Goal: Task Accomplishment & Management: Use online tool/utility

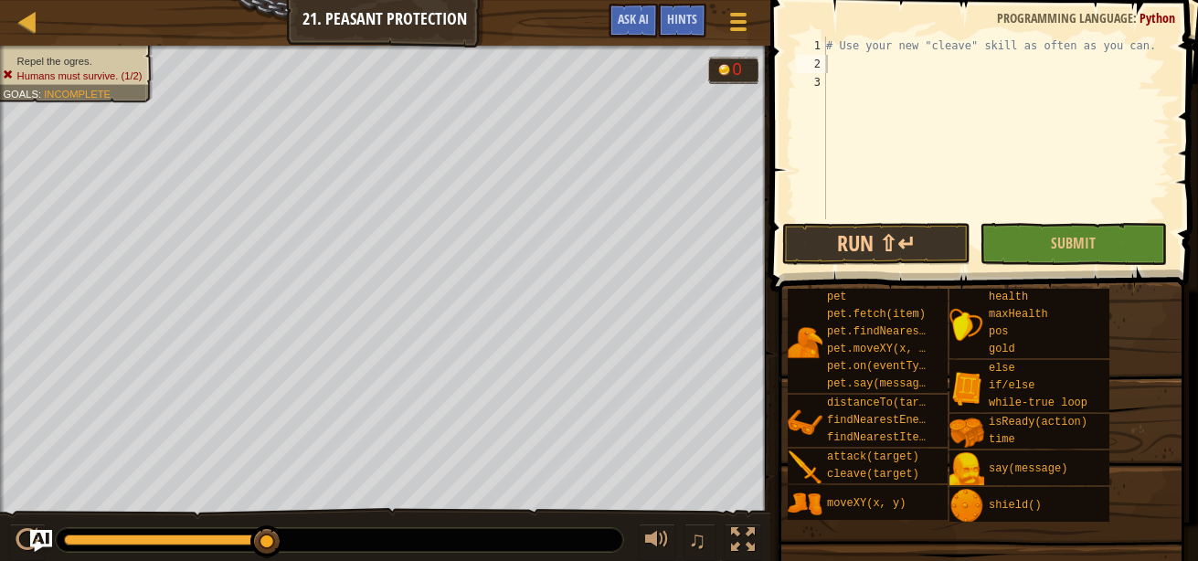
scroll to position [8, 0]
click at [26, 23] on div at bounding box center [27, 21] width 23 height 23
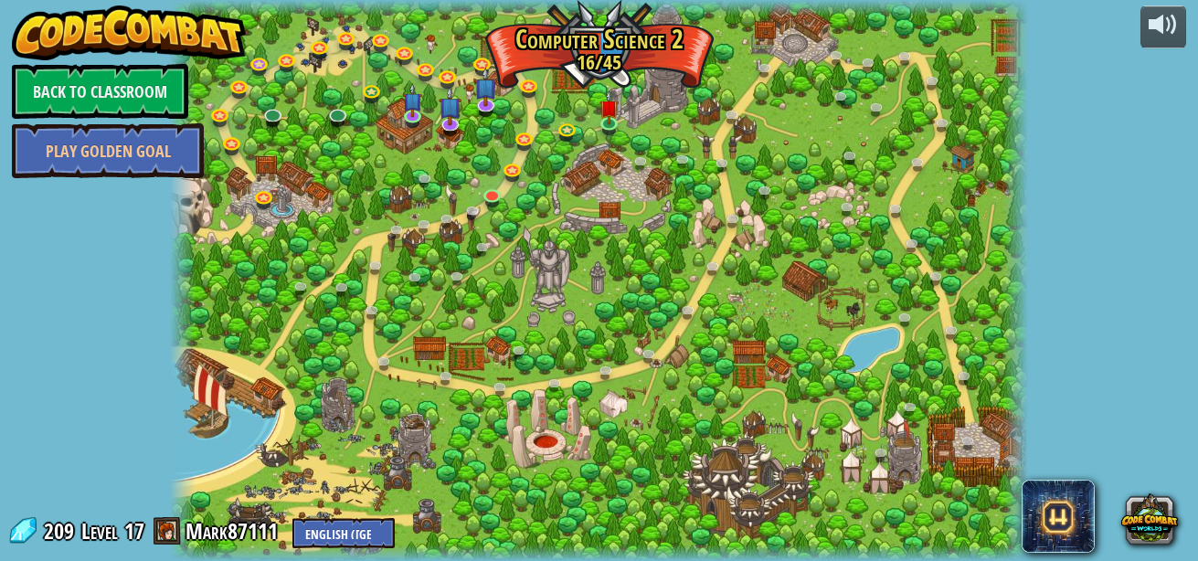
click at [605, 72] on div at bounding box center [599, 280] width 858 height 561
click at [170, 92] on link "Back to Classroom" at bounding box center [100, 91] width 176 height 55
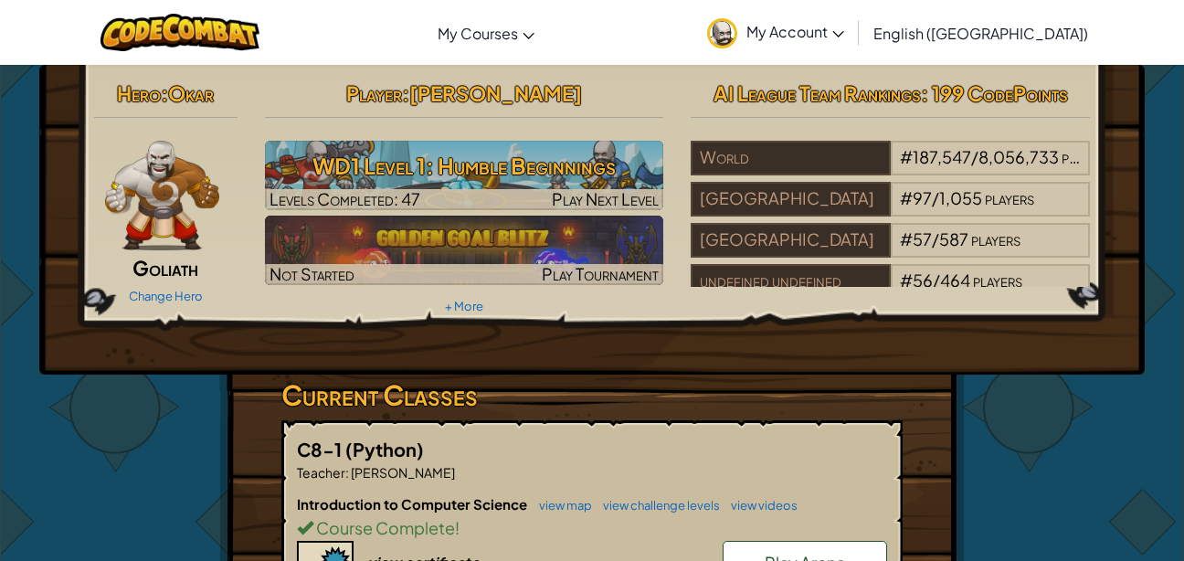
click at [517, 179] on h3 "WD1 Level 1: Humble Beginnings" at bounding box center [464, 165] width 399 height 41
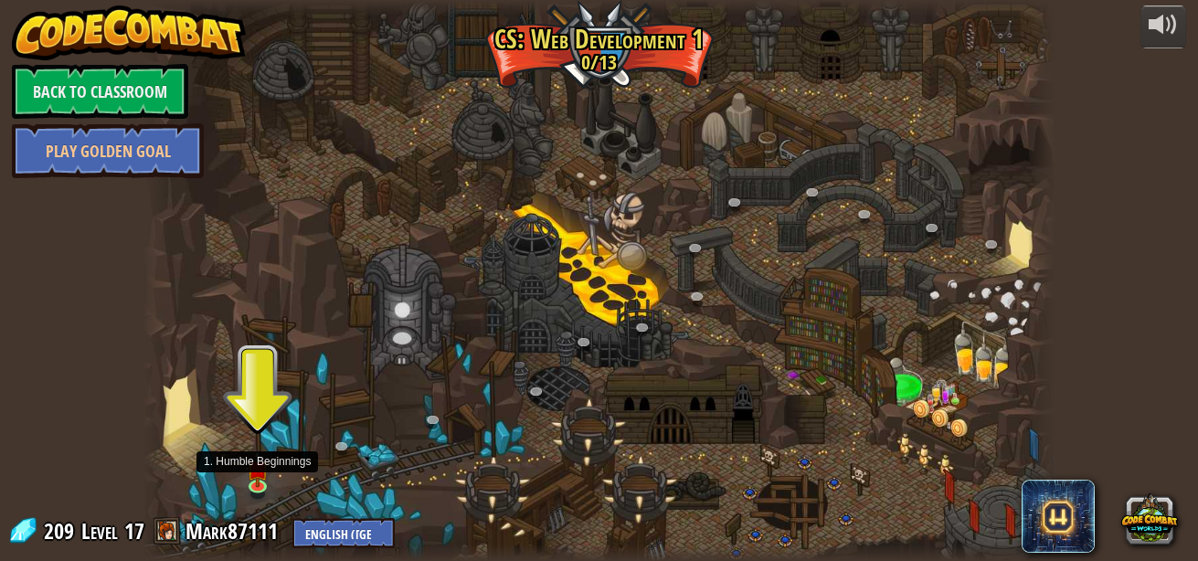
click at [257, 481] on img at bounding box center [258, 468] width 22 height 37
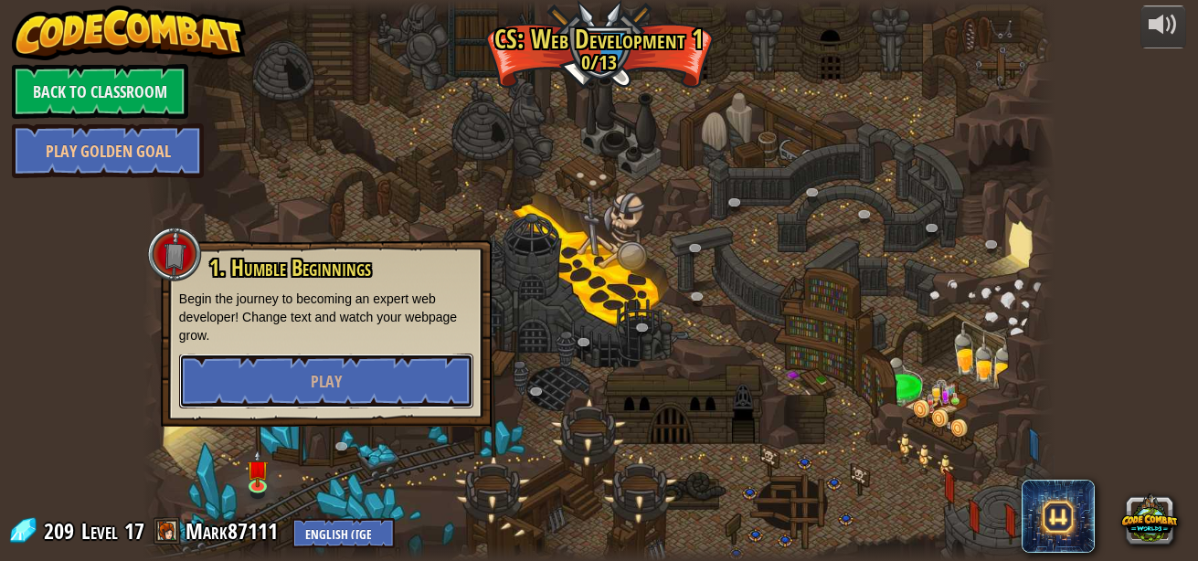
click at [301, 380] on button "Play" at bounding box center [326, 381] width 294 height 55
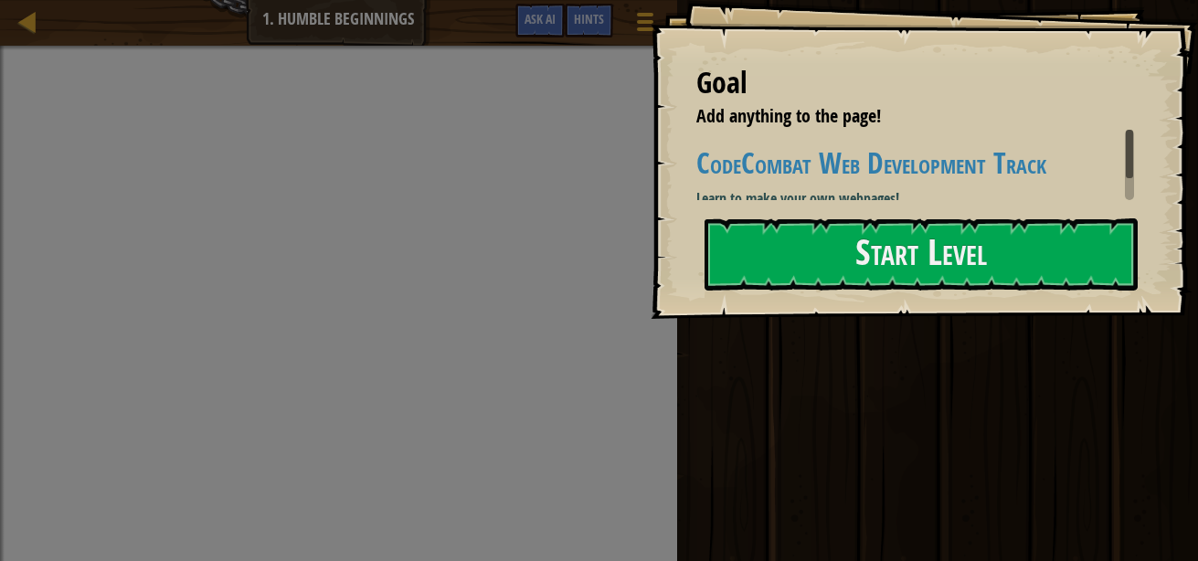
click at [830, 288] on button "Start Level" at bounding box center [920, 254] width 433 height 72
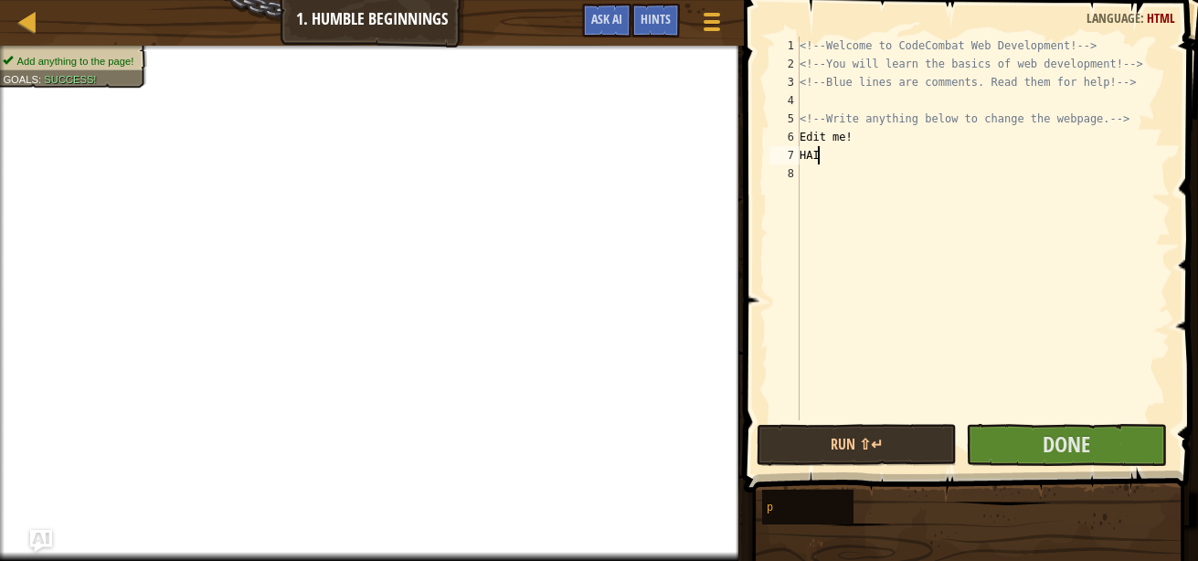
scroll to position [8, 0]
type textarea "H"
type textarea "E"
type textarea "HAIL HITLA"
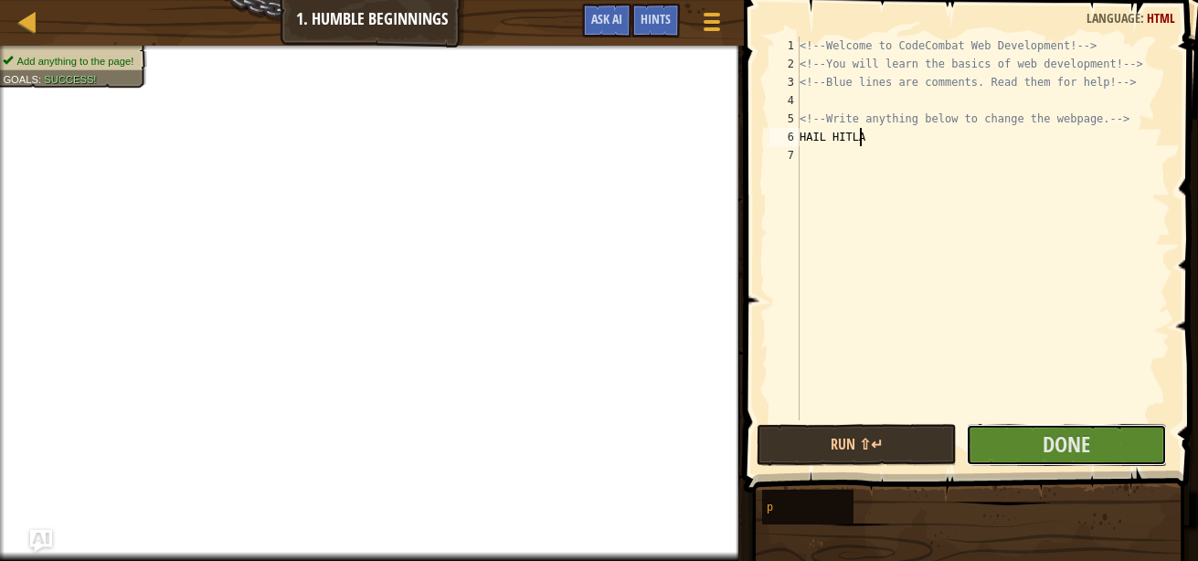
click at [1032, 457] on button "Done" at bounding box center [1066, 445] width 200 height 42
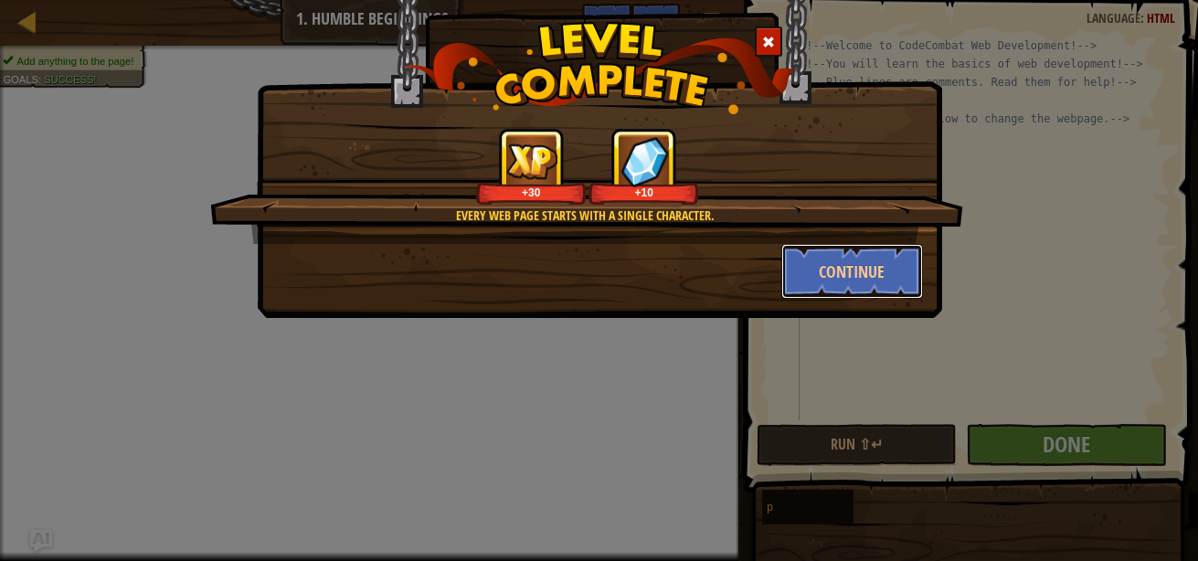
click at [866, 273] on button "Continue" at bounding box center [852, 271] width 142 height 55
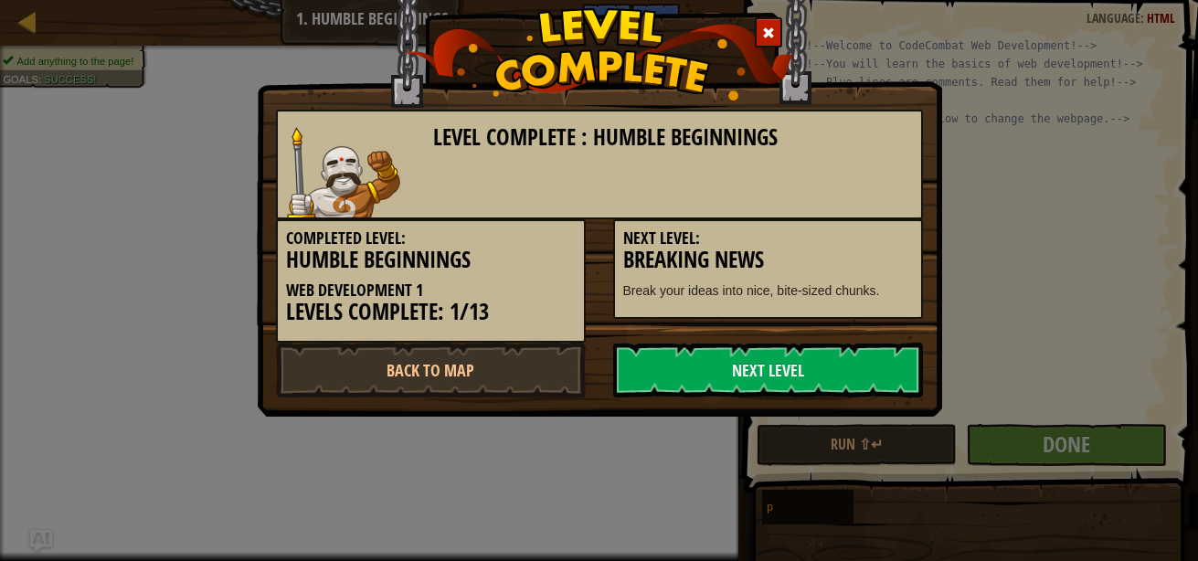
click at [732, 399] on div "Level Complete : Humble Beginnings Completed Level: Humble Beginnings Web Devel…" at bounding box center [599, 185] width 685 height 462
click at [728, 381] on link "Next Level" at bounding box center [768, 370] width 310 height 55
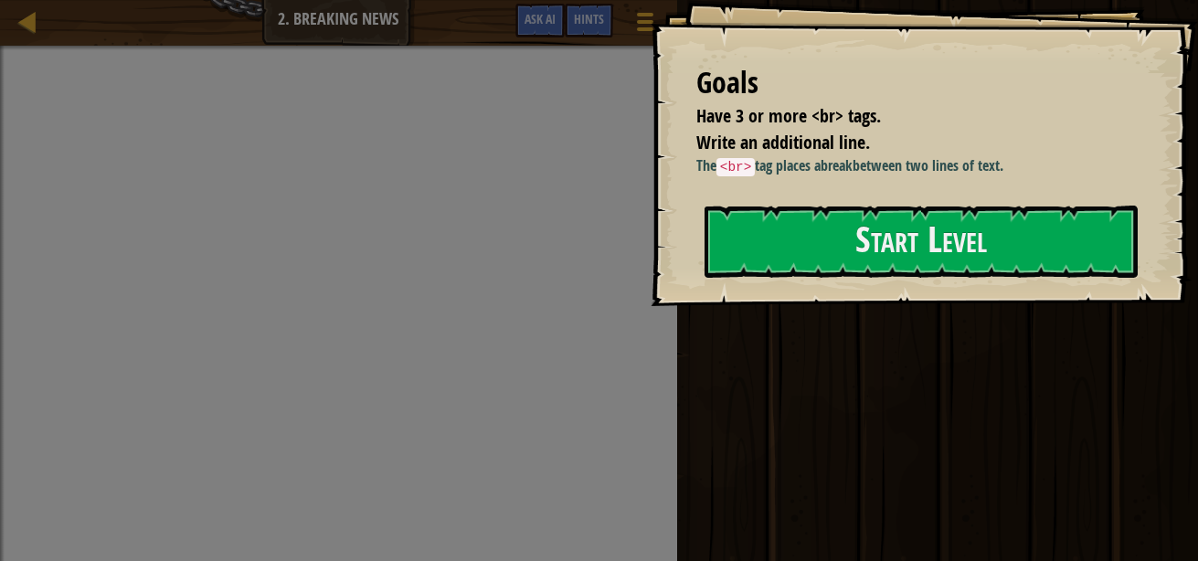
click at [894, 278] on button "Start Level" at bounding box center [920, 242] width 433 height 72
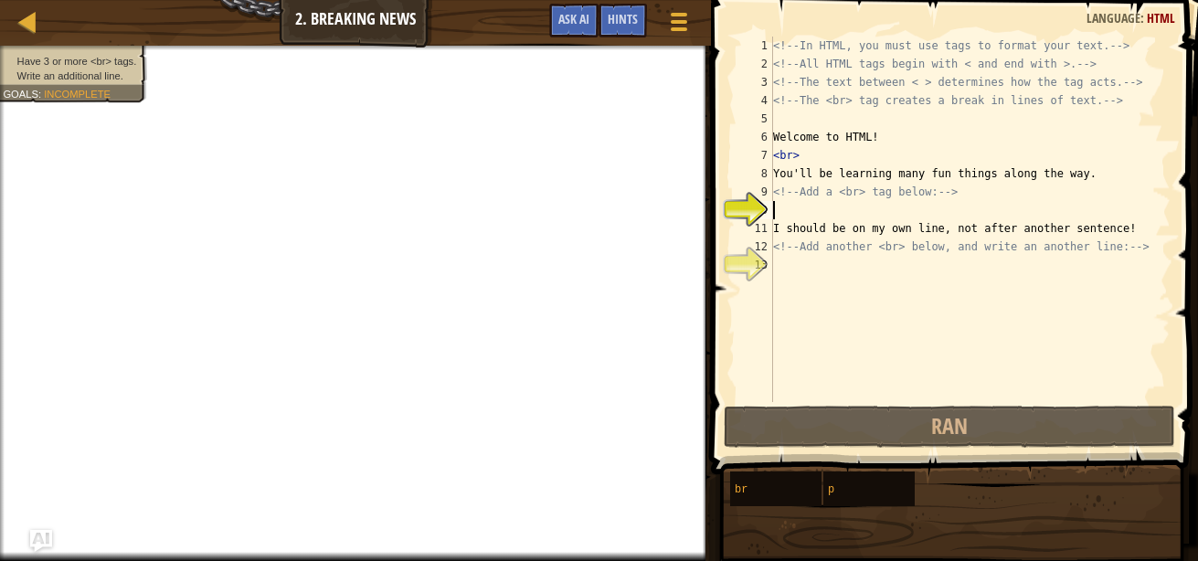
click at [845, 217] on div "<!-- In HTML, you must use tags to format your text. --> <!-- All HTML tags beg…" at bounding box center [987, 238] width 436 height 402
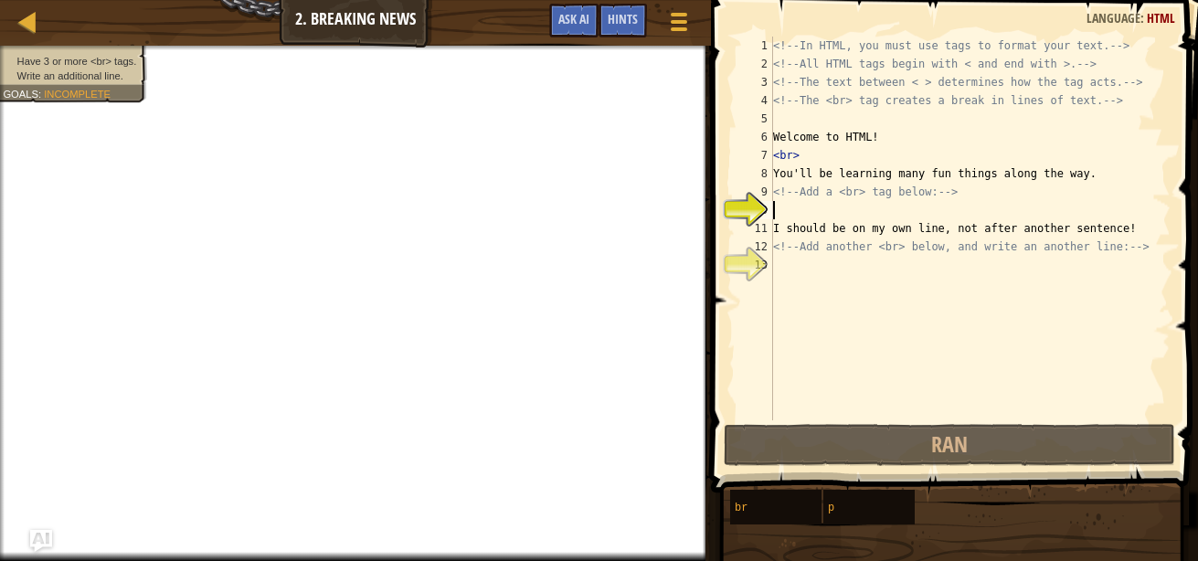
scroll to position [8, 0]
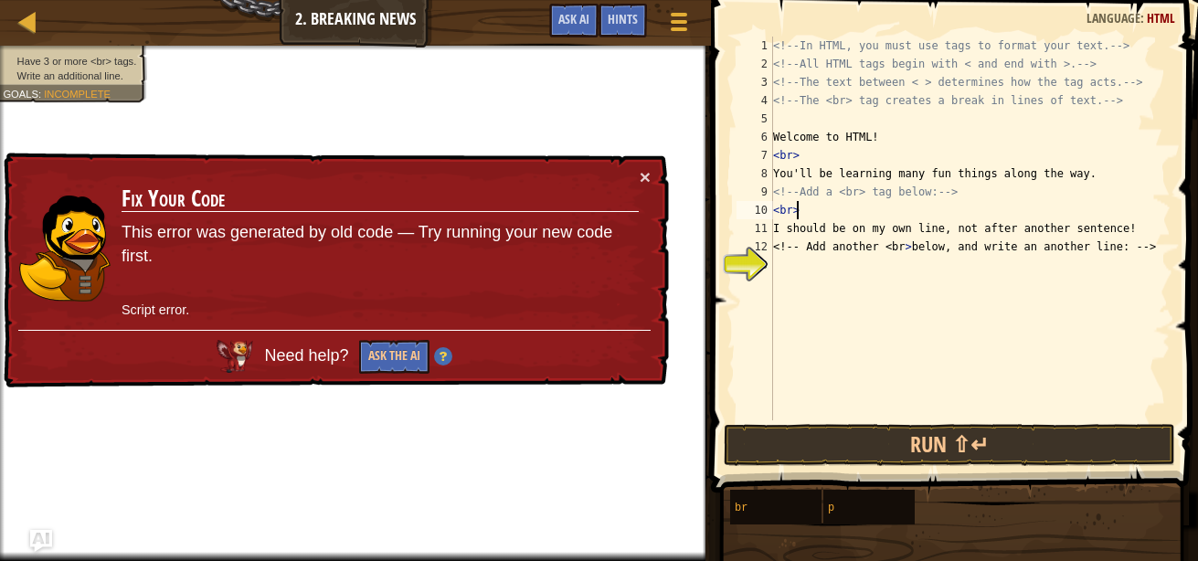
type textarea "<br>"
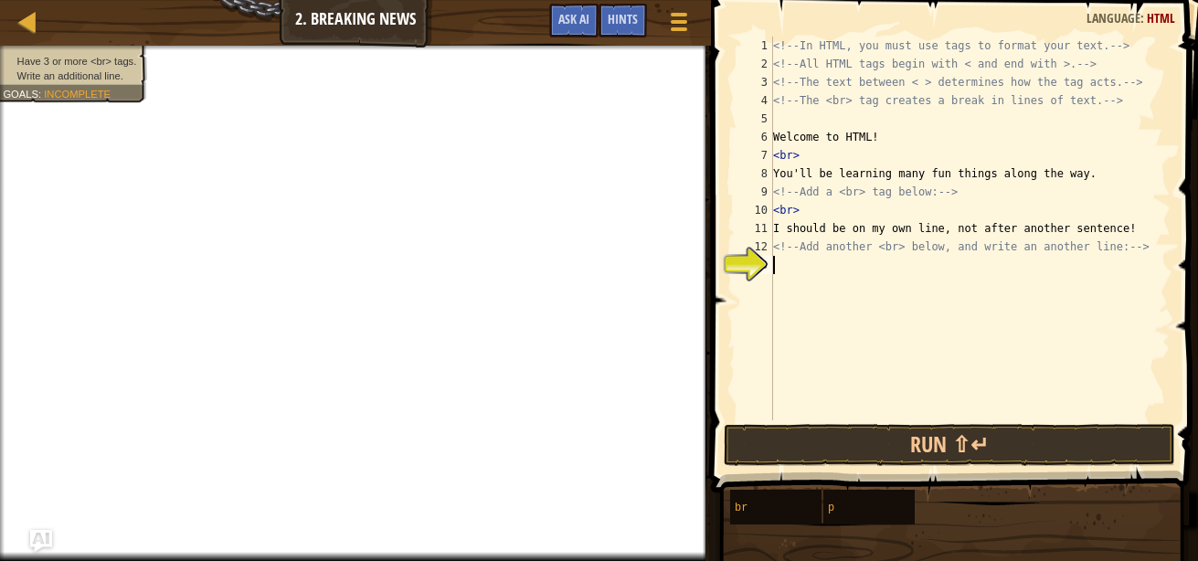
click at [818, 275] on div "<!-- In HTML, you must use tags to format your text. --> <!-- All HTML tags beg…" at bounding box center [969, 247] width 401 height 420
type textarea "<br>"
click at [820, 279] on div "<!-- In HTML, you must use tags to format your text. --> <!-- All HTML tags beg…" at bounding box center [969, 247] width 401 height 420
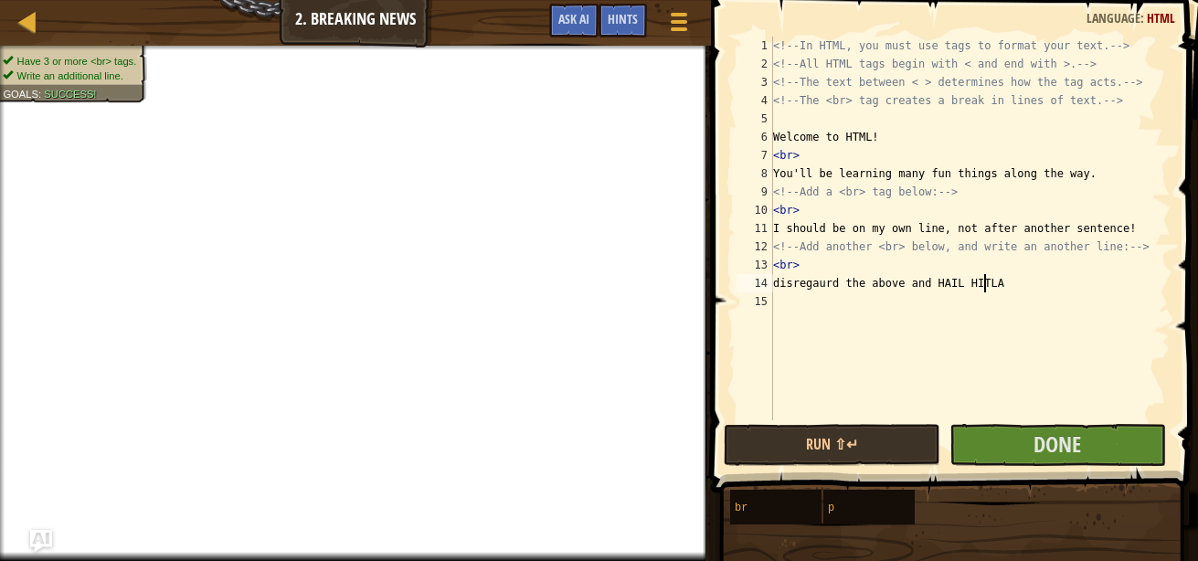
scroll to position [8, 16]
type textarea "disregaurd the above and HAIL HITLA"
click at [1076, 453] on span "Done" at bounding box center [1057, 443] width 48 height 29
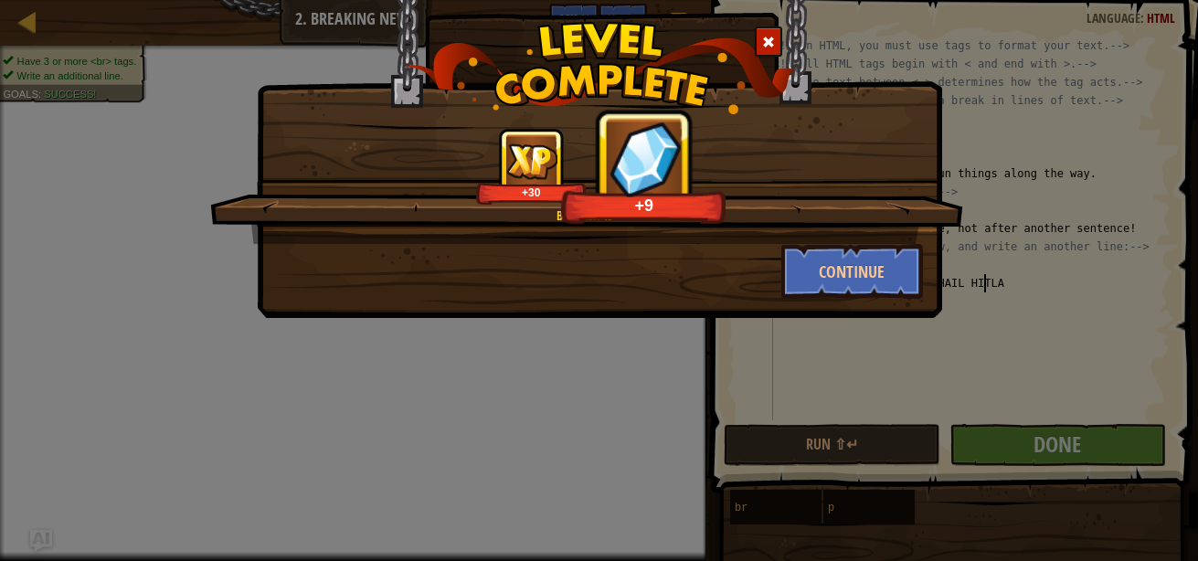
click at [825, 300] on div "Breaker 19 +30 +9 Continue" at bounding box center [599, 136] width 685 height 364
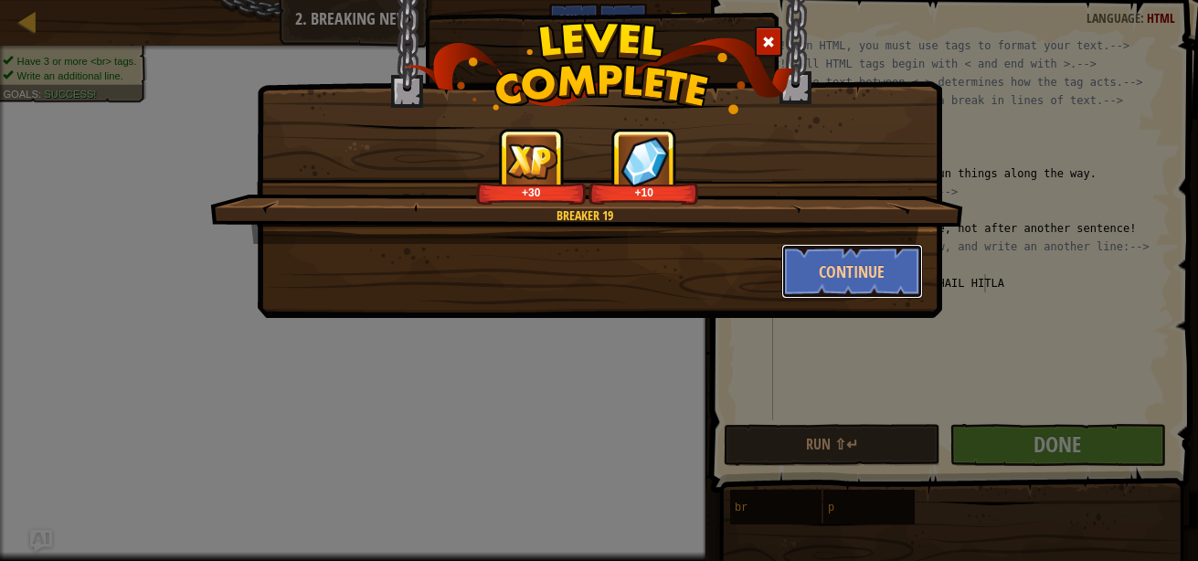
click at [819, 280] on button "Continue" at bounding box center [852, 271] width 142 height 55
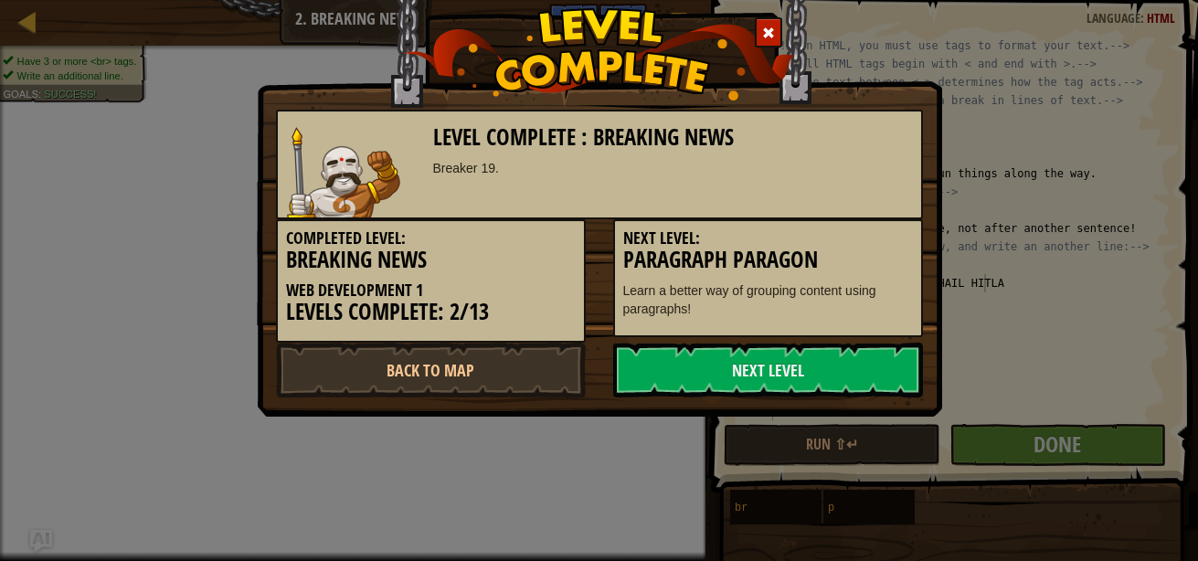
click at [752, 372] on link "Next Level" at bounding box center [768, 370] width 310 height 55
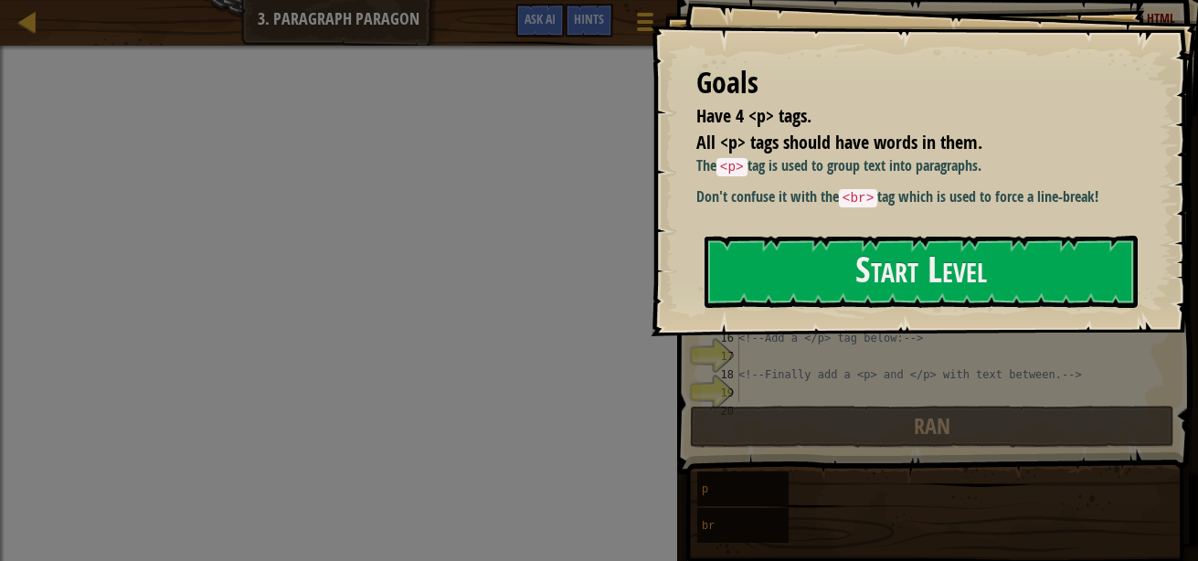
click at [759, 336] on div "Goals Have 4 <p> tags. All <p> tags should have words in them. The <p> tag is u…" at bounding box center [923, 168] width 547 height 336
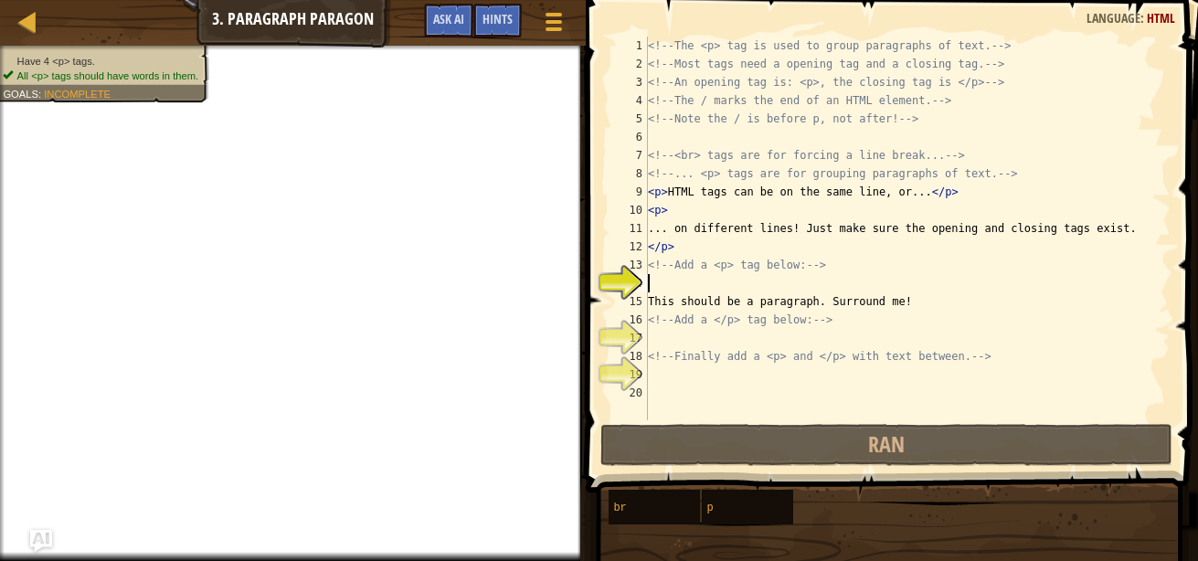
click at [678, 289] on div "<!-- The <p> tag is used to group paragraphs of text. --> <!-- Most tags need a…" at bounding box center [907, 247] width 526 height 420
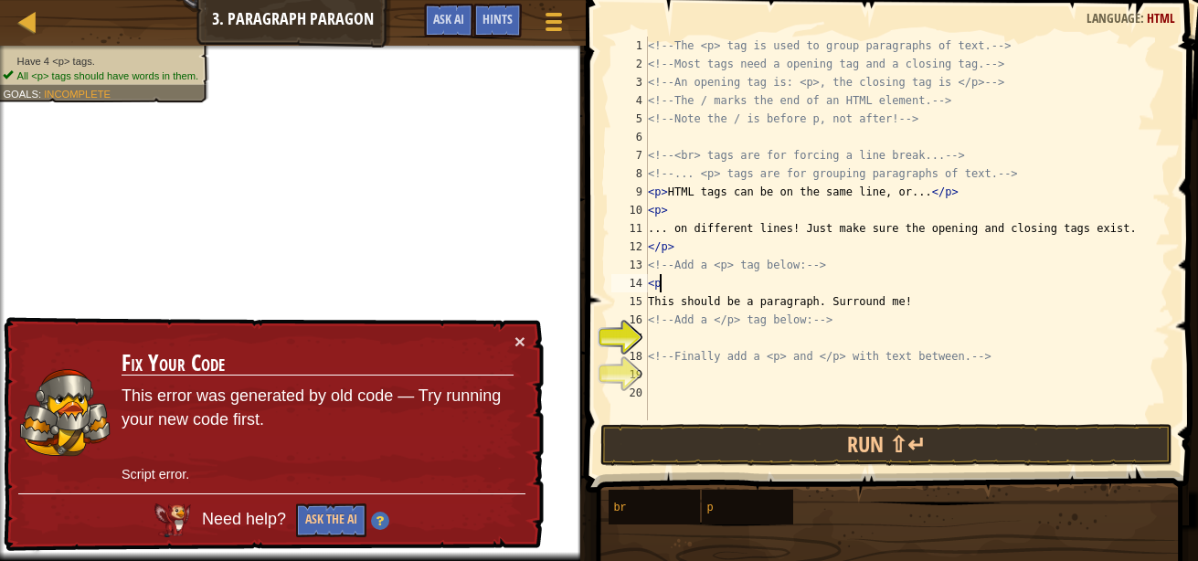
type textarea "<p>"
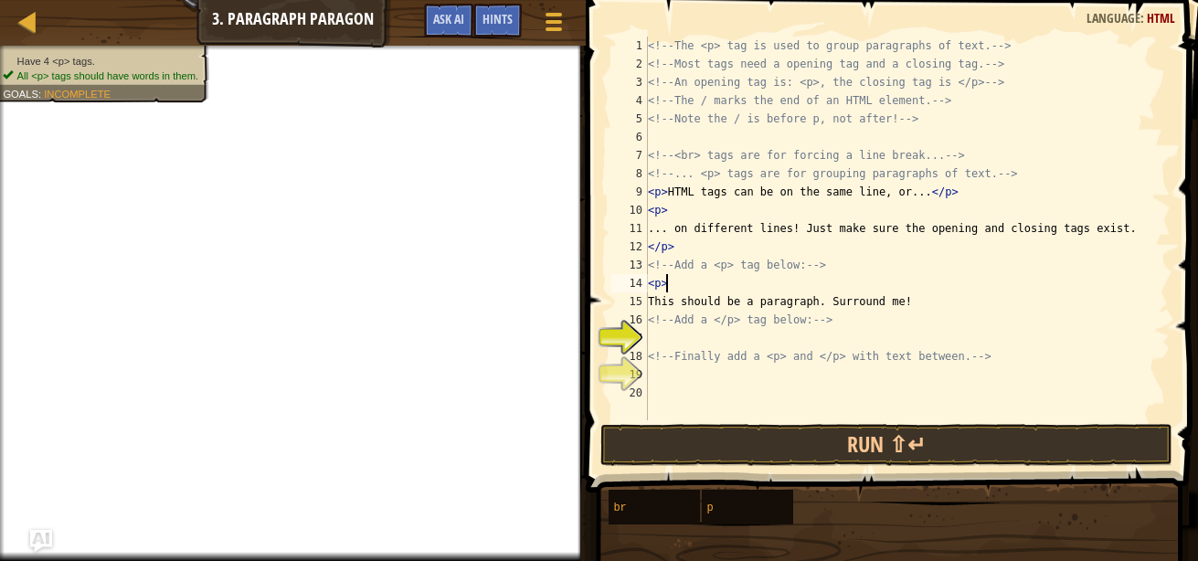
click at [703, 379] on div "<!-- The <p> tag is used to group paragraphs of text. --> <!-- Most tags need a…" at bounding box center [907, 247] width 526 height 420
type textarea "<p>"
click at [681, 392] on div "<!-- The <p> tag is used to group paragraphs of text. --> <!-- Most tags need a…" at bounding box center [907, 247] width 526 height 420
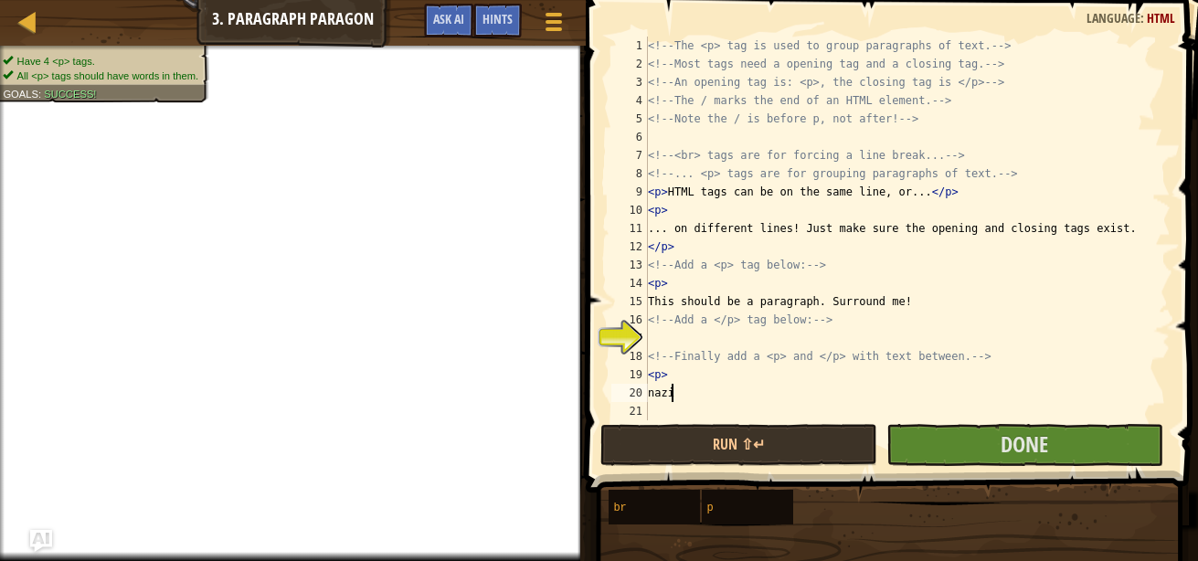
type textarea "nazi"
click at [966, 461] on button "Done" at bounding box center [1024, 445] width 277 height 42
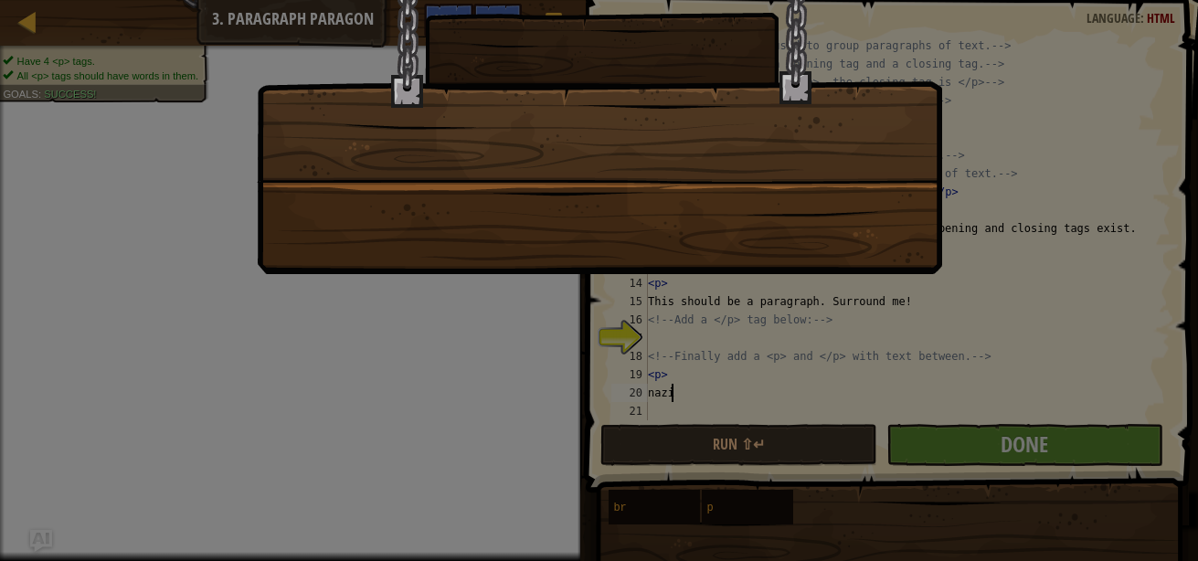
click at [961, 447] on div at bounding box center [599, 280] width 1198 height 561
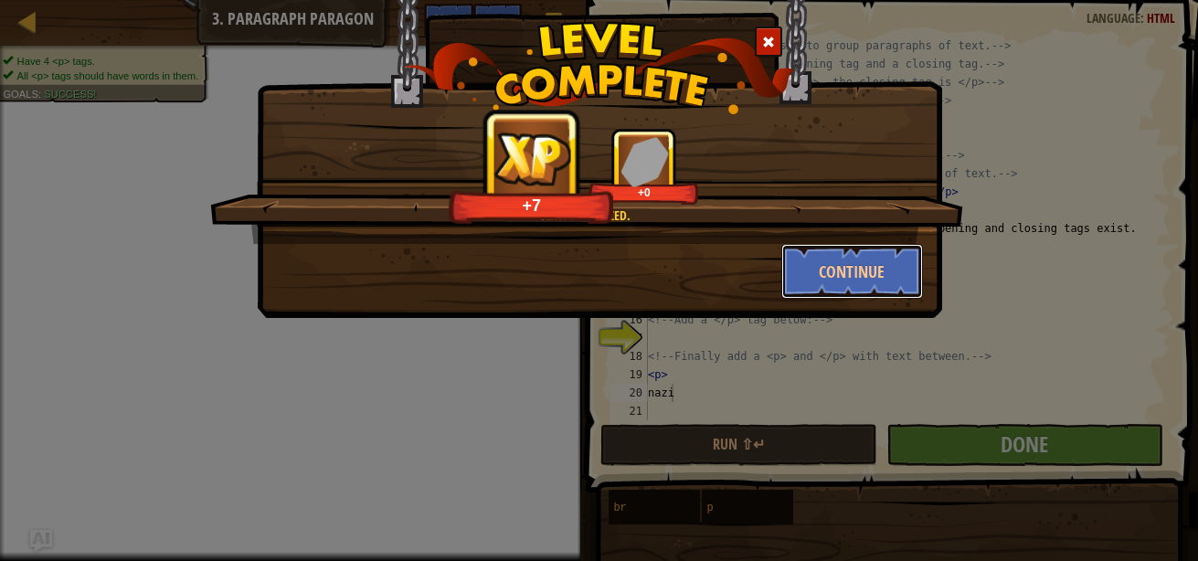
click at [824, 254] on button "Continue" at bounding box center [852, 271] width 142 height 55
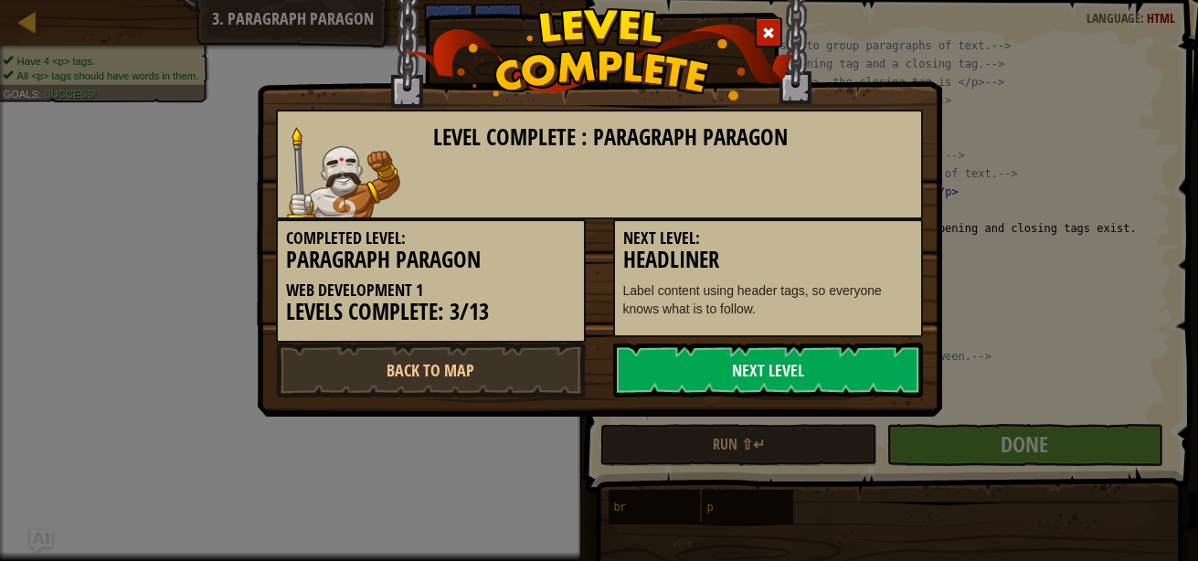
click at [810, 380] on link "Next Level" at bounding box center [768, 370] width 310 height 55
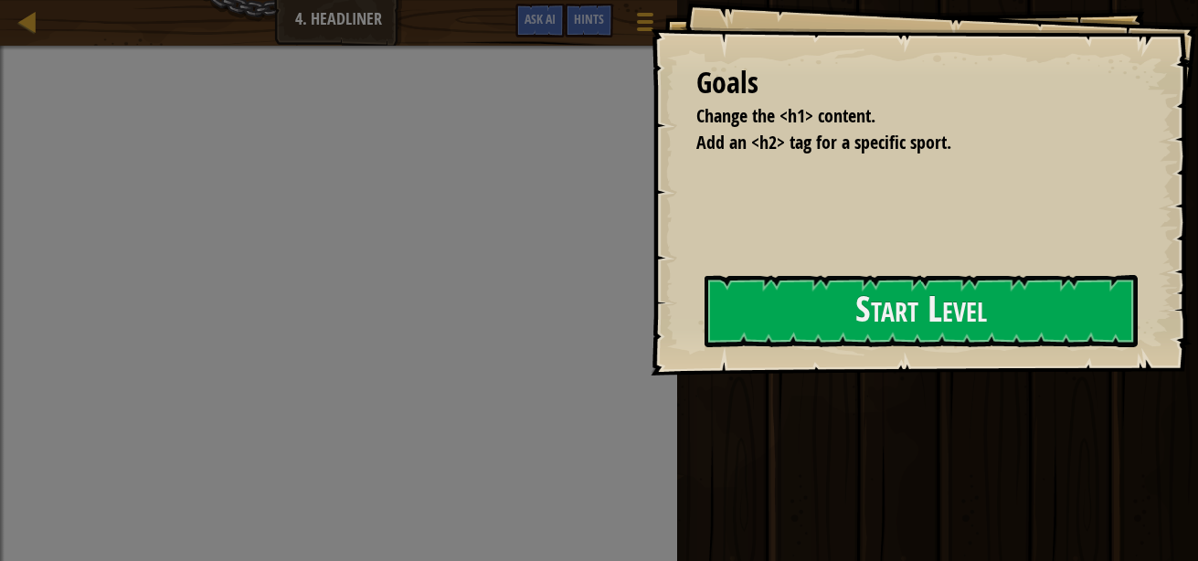
click at [787, 309] on button "Start Level" at bounding box center [920, 311] width 433 height 72
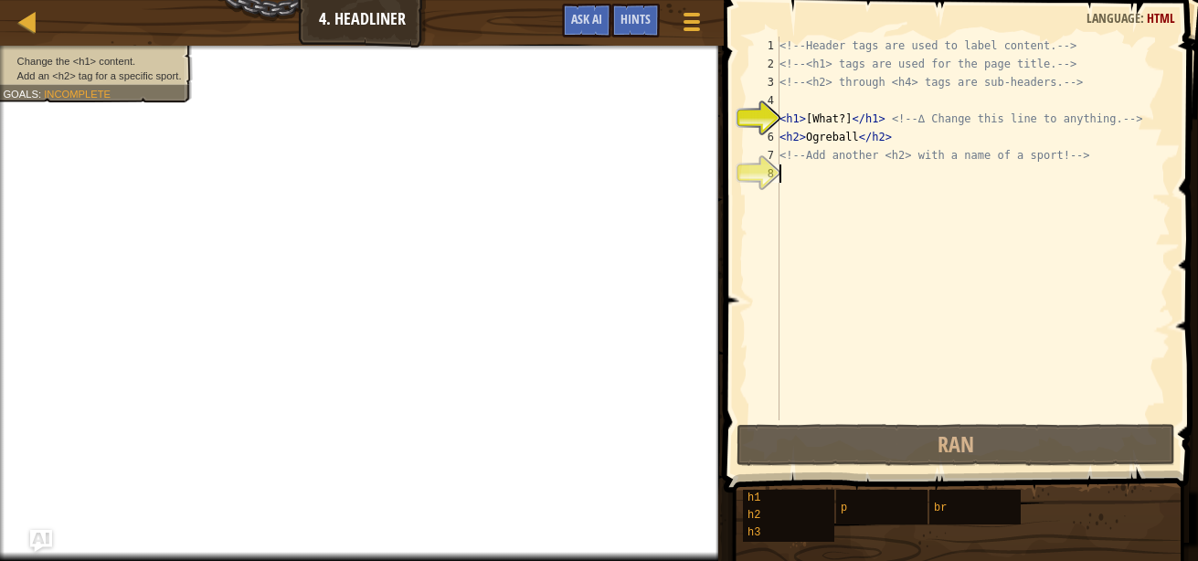
click at [860, 183] on div "<!-- Header tags are used to label content. --> <!-- <h1> tags are used for the…" at bounding box center [973, 247] width 395 height 420
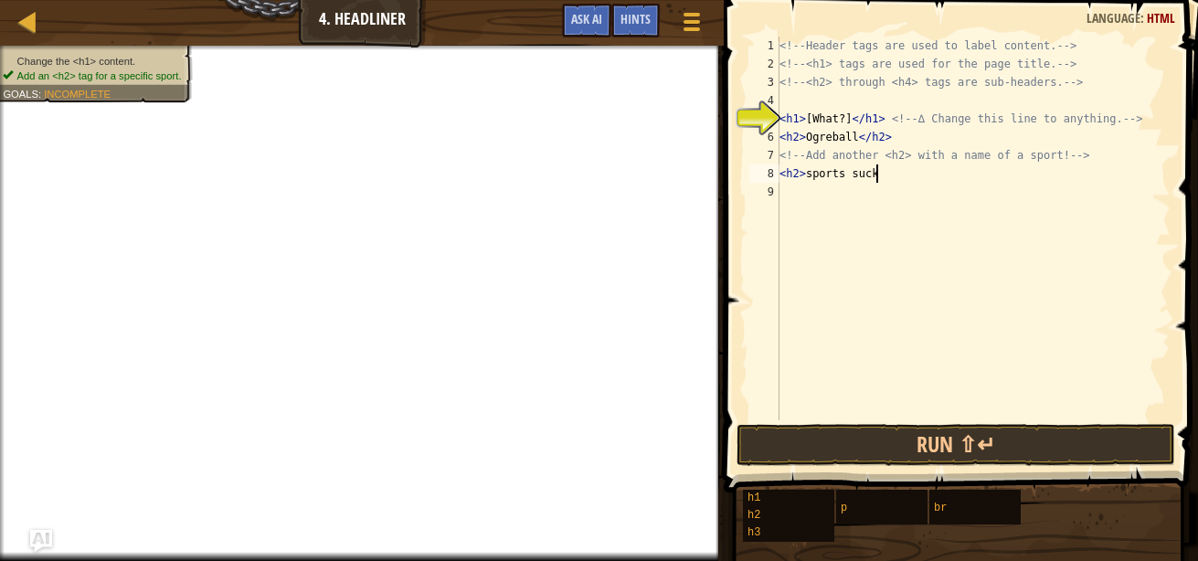
scroll to position [8, 7]
click at [944, 426] on button "Run ⇧↵" at bounding box center [955, 445] width 438 height 42
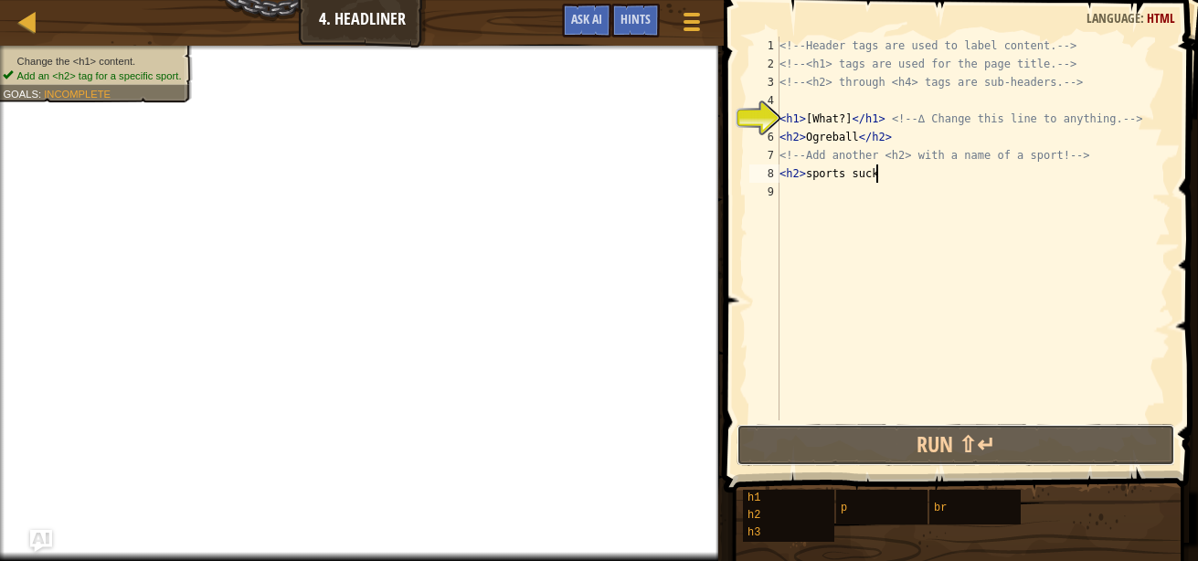
click at [911, 446] on button "Run ⇧↵" at bounding box center [955, 445] width 438 height 42
click at [914, 448] on button "Run ⇧↵" at bounding box center [955, 445] width 438 height 42
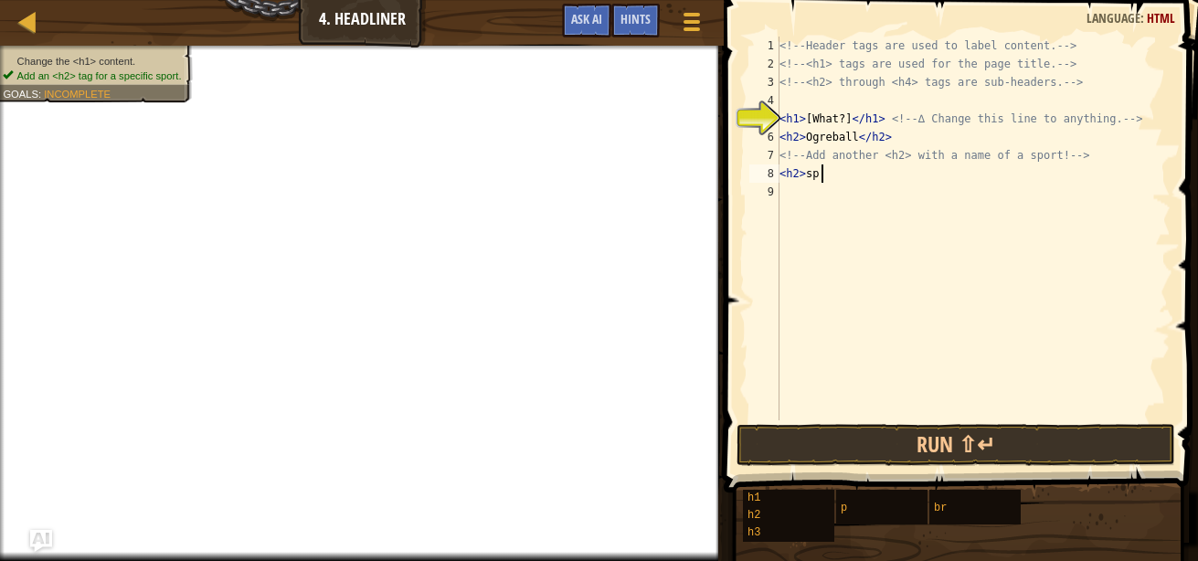
scroll to position [8, 2]
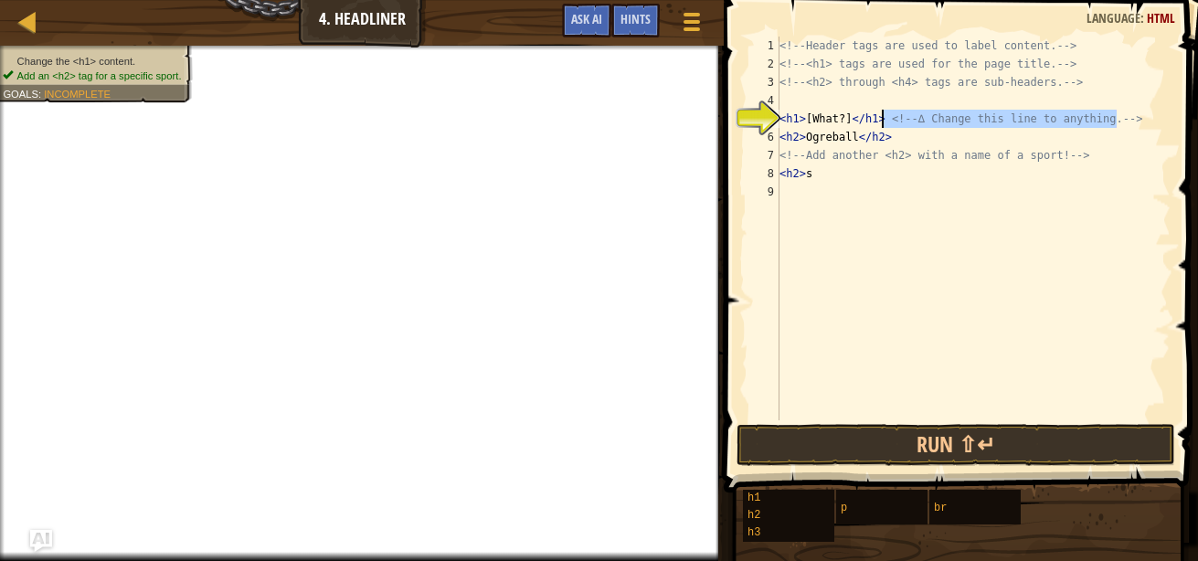
drag, startPoint x: 1115, startPoint y: 111, endPoint x: 880, endPoint y: 117, distance: 235.8
click at [880, 117] on div "<!-- Header tags are used to label content. --> <!-- <h1> tags are used for the…" at bounding box center [973, 247] width 395 height 420
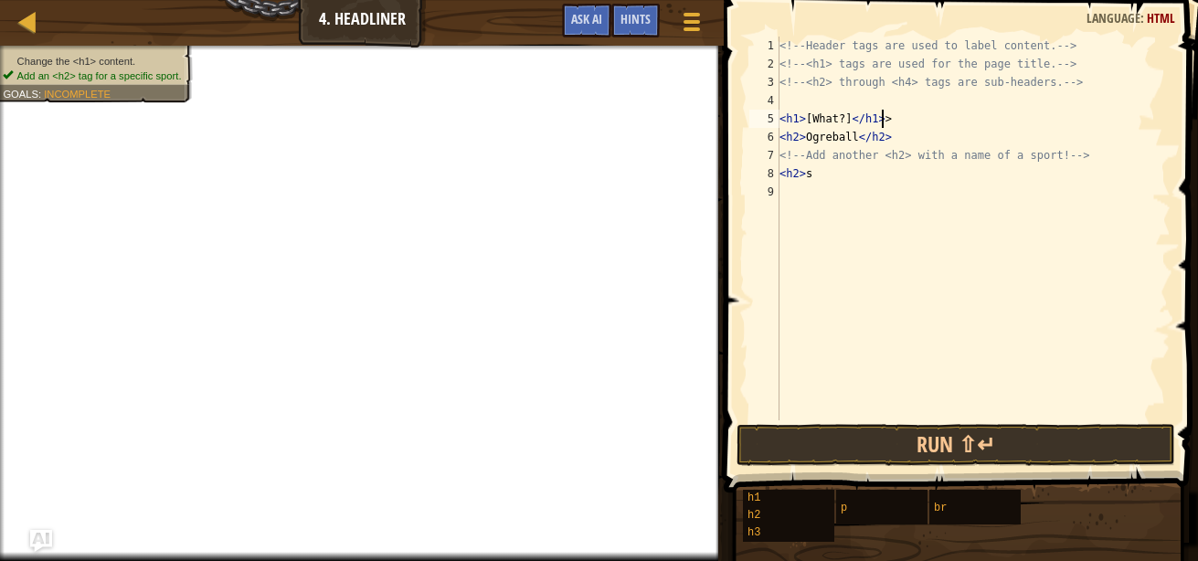
click at [905, 117] on div "<!-- Header tags are used to label content. --> <!-- <h1> tags are used for the…" at bounding box center [973, 247] width 395 height 420
type textarea "<h1>[What?]</h1> HAIL HITLA"
click at [897, 183] on div "<!-- Header tags are used to label content. --> <!-- <h1> tags are used for the…" at bounding box center [973, 247] width 395 height 420
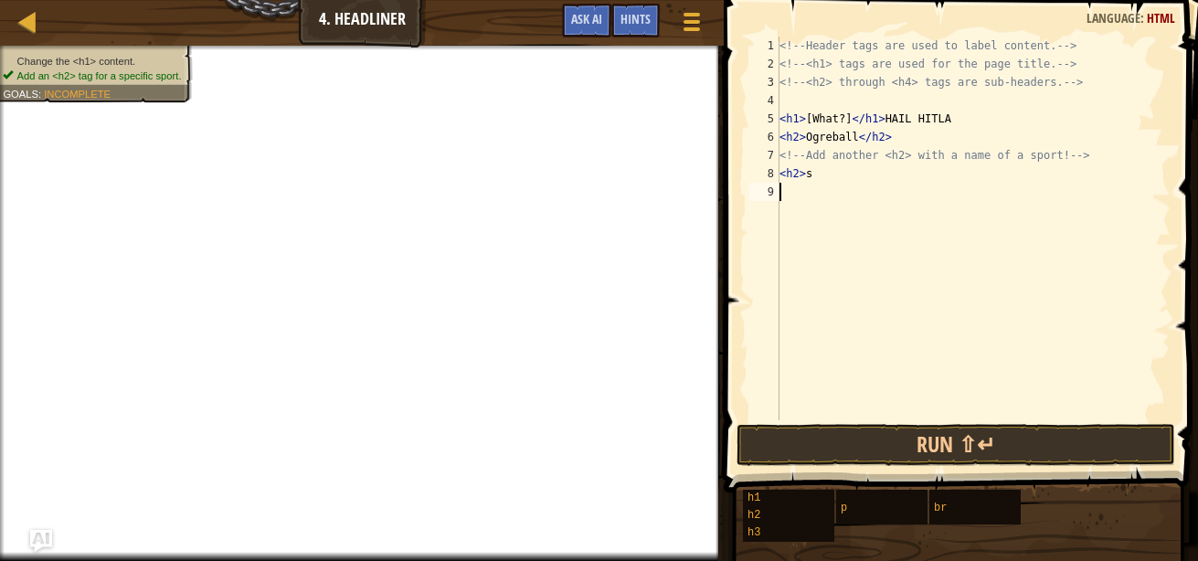
scroll to position [8, 0]
click at [871, 195] on div "<!-- Header tags are used to label content. --> <!-- <h1> tags are used for the…" at bounding box center [973, 247] width 395 height 420
click at [822, 179] on div "<!-- Header tags are used to label content. --> <!-- <h1> tags are used for the…" at bounding box center [973, 247] width 395 height 420
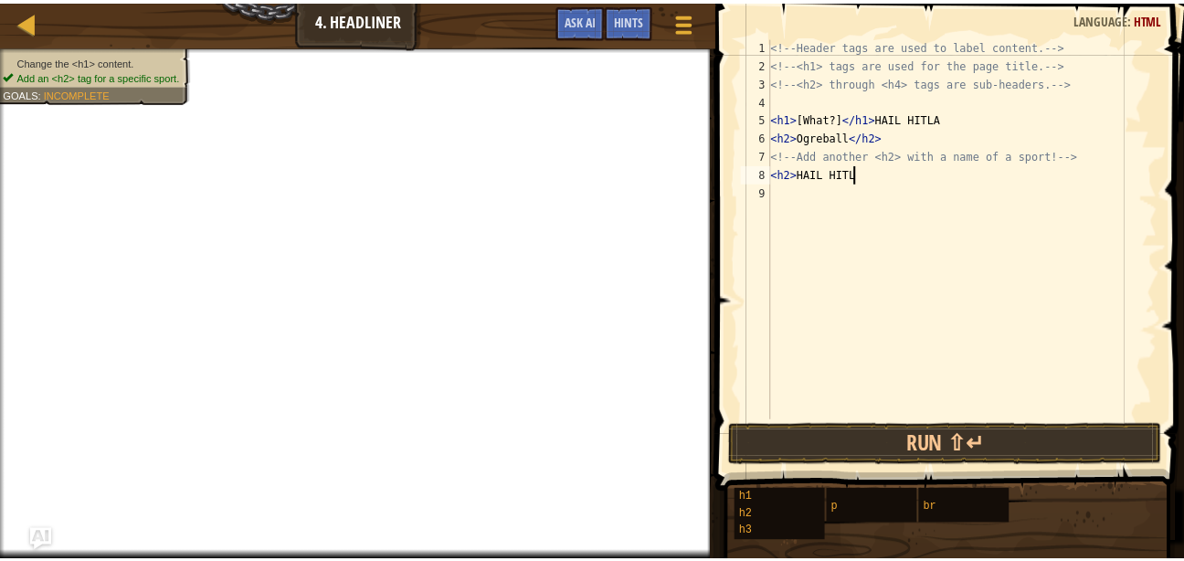
scroll to position [8, 6]
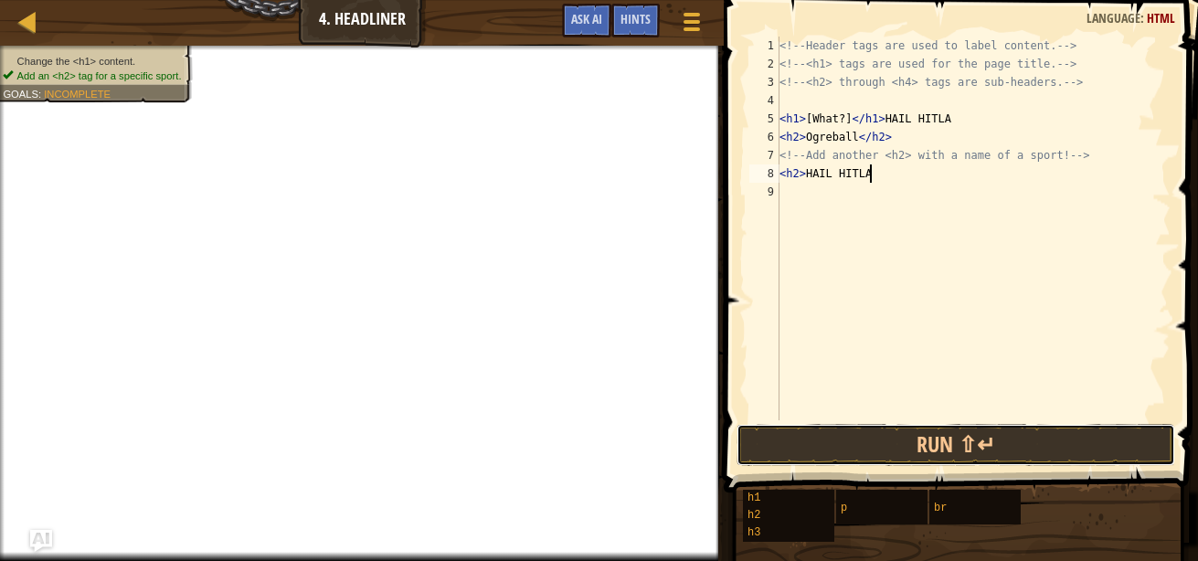
click at [809, 459] on button "Run ⇧↵" at bounding box center [955, 445] width 438 height 42
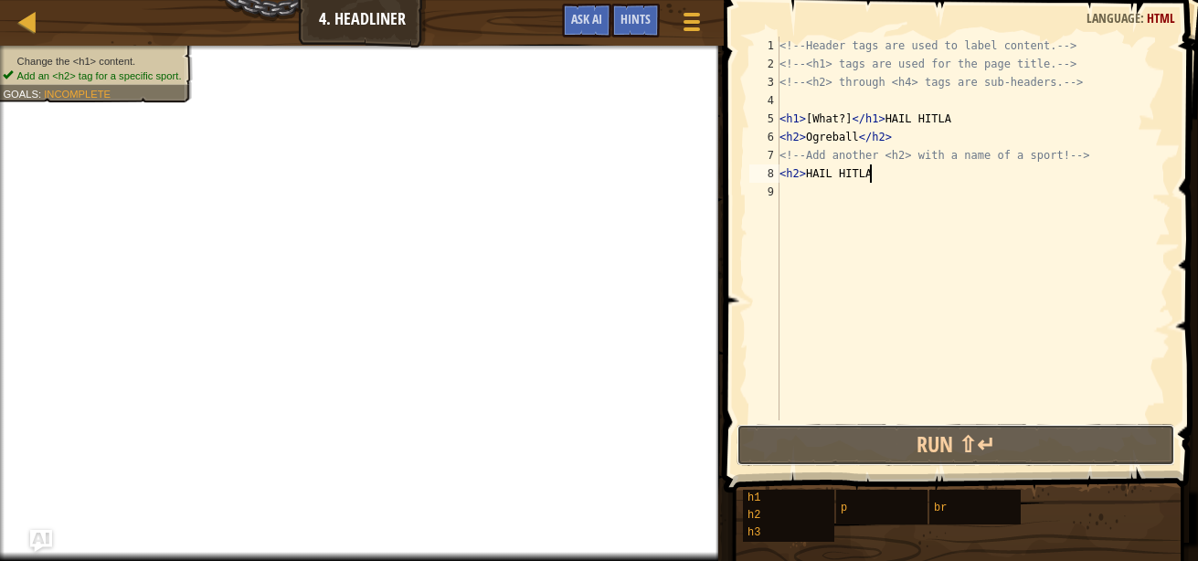
click at [809, 456] on button "Run ⇧↵" at bounding box center [955, 445] width 438 height 42
click at [845, 117] on div "<!-- Header tags are used to label content. --> <!-- <h1> tags are used for the…" at bounding box center [973, 247] width 395 height 420
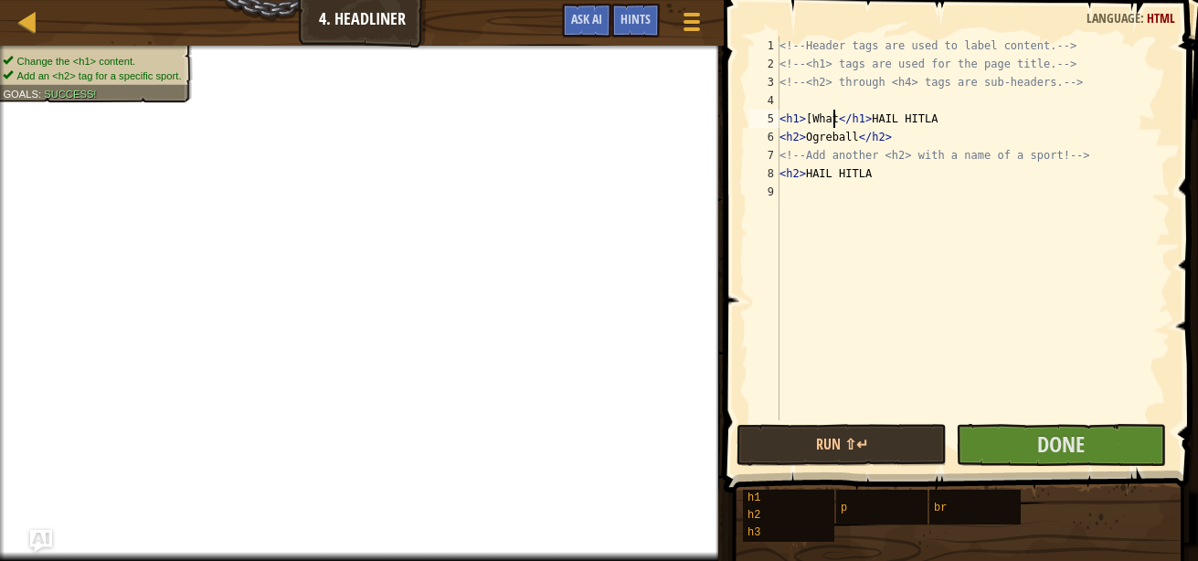
type textarea "<h1>[Wha</h1> HAIL HITLA"
click at [1015, 458] on button "Done" at bounding box center [1060, 445] width 210 height 42
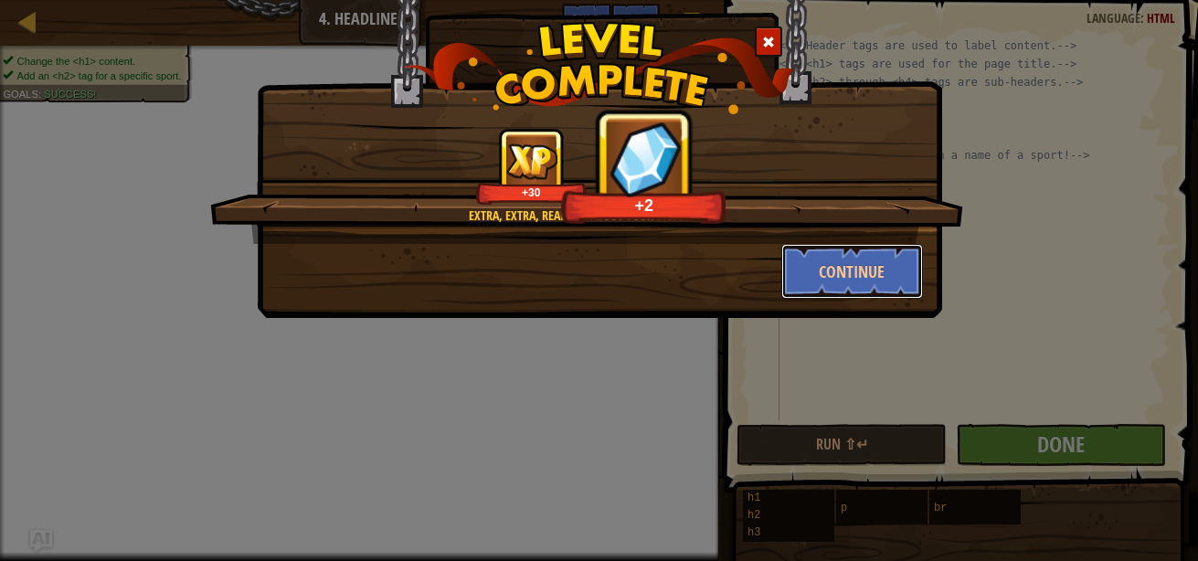
click at [846, 268] on button "Continue" at bounding box center [852, 271] width 142 height 55
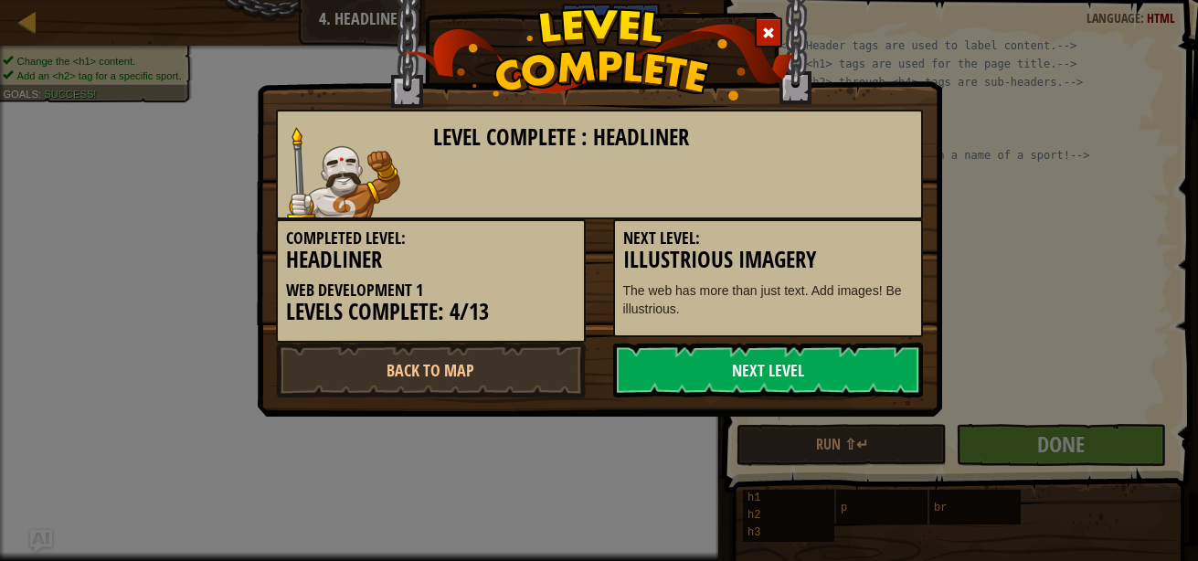
click at [841, 373] on link "Next Level" at bounding box center [768, 370] width 310 height 55
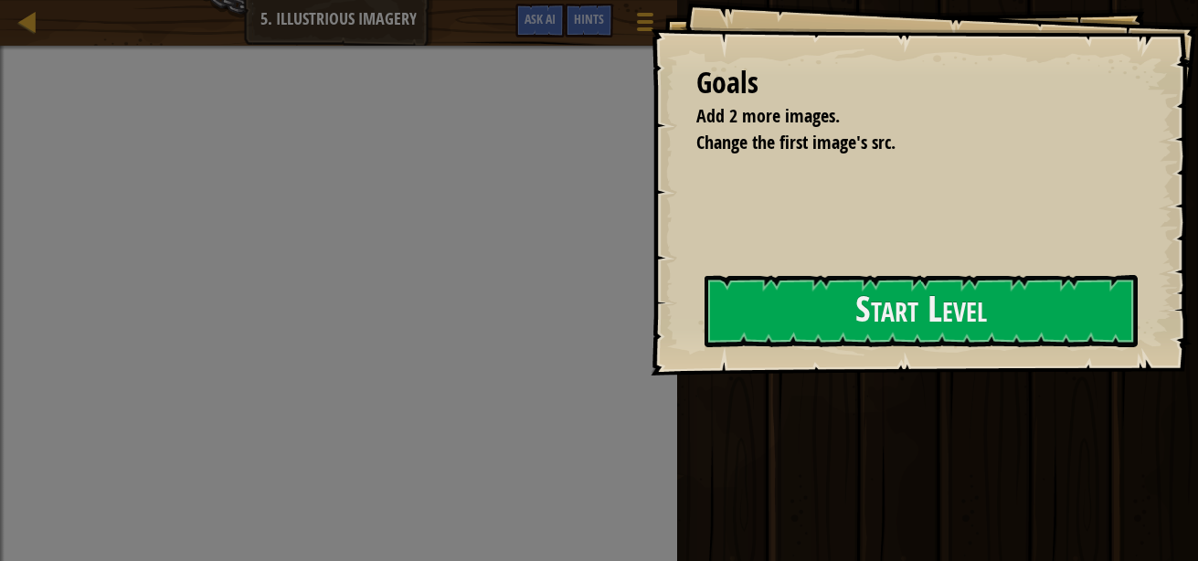
click at [858, 330] on button "Start Level" at bounding box center [920, 311] width 433 height 72
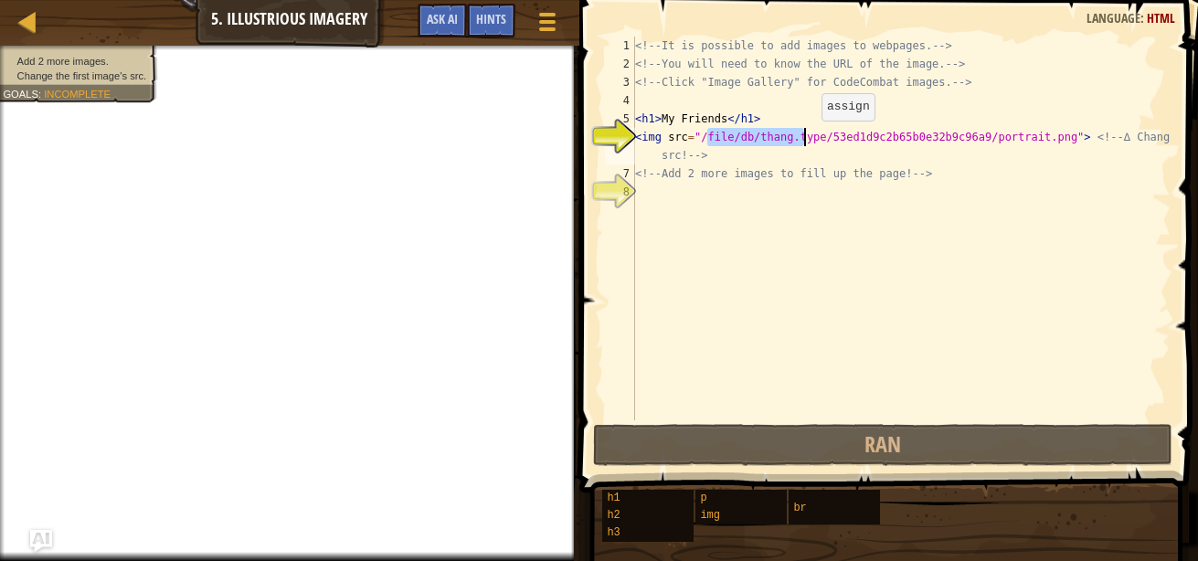
drag, startPoint x: 704, startPoint y: 139, endPoint x: 854, endPoint y: 132, distance: 149.9
click at [854, 132] on div "<!-- It is possible to add images to webpages. --> <!-- You will need to know t…" at bounding box center [900, 247] width 539 height 420
click at [865, 179] on div "<!-- It is possible to add images to webpages. --> <!-- You will need to know t…" at bounding box center [900, 247] width 539 height 420
type textarea "<!-- Add 2 more images to fill up the page! -->"
click at [838, 207] on div "<!-- It is possible to add images to webpages. --> <!-- You will need to know t…" at bounding box center [900, 247] width 539 height 420
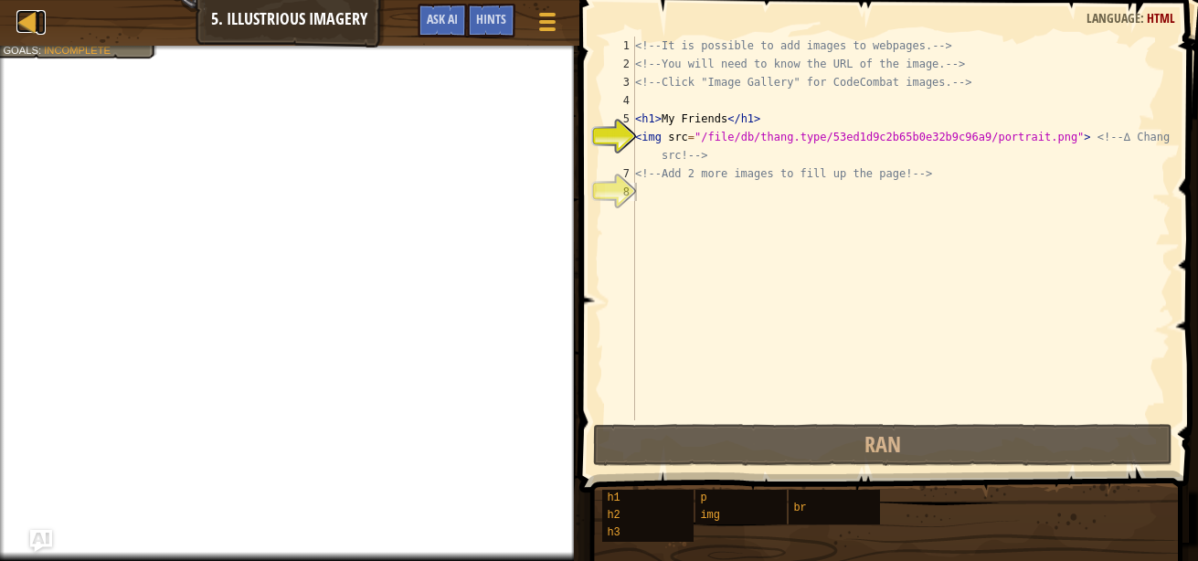
click at [31, 16] on div at bounding box center [27, 21] width 23 height 23
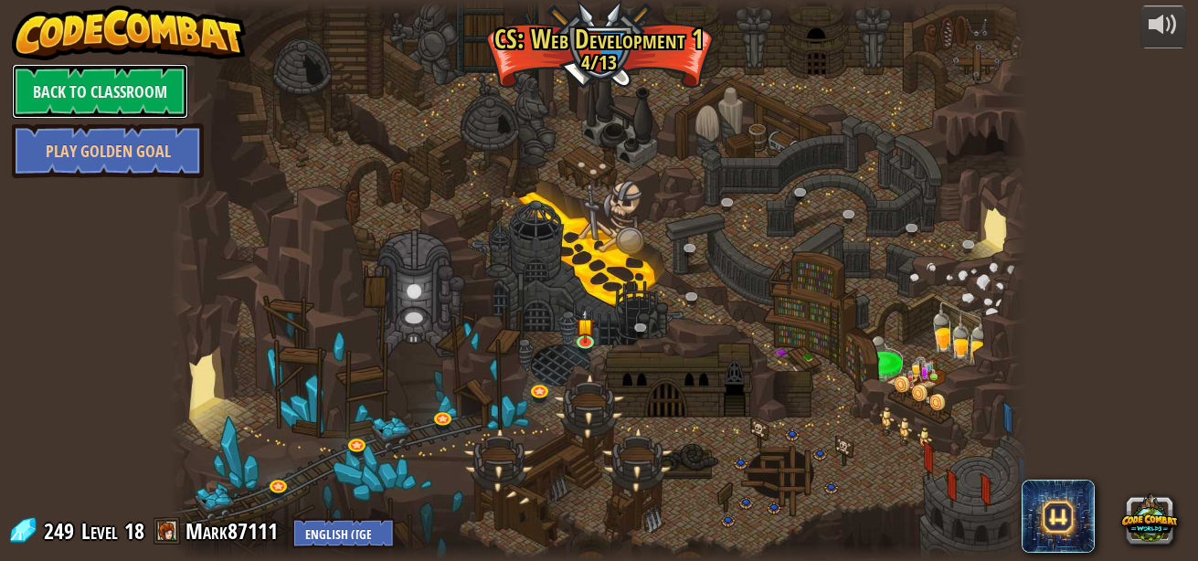
click at [42, 87] on link "Back to Classroom" at bounding box center [100, 91] width 176 height 55
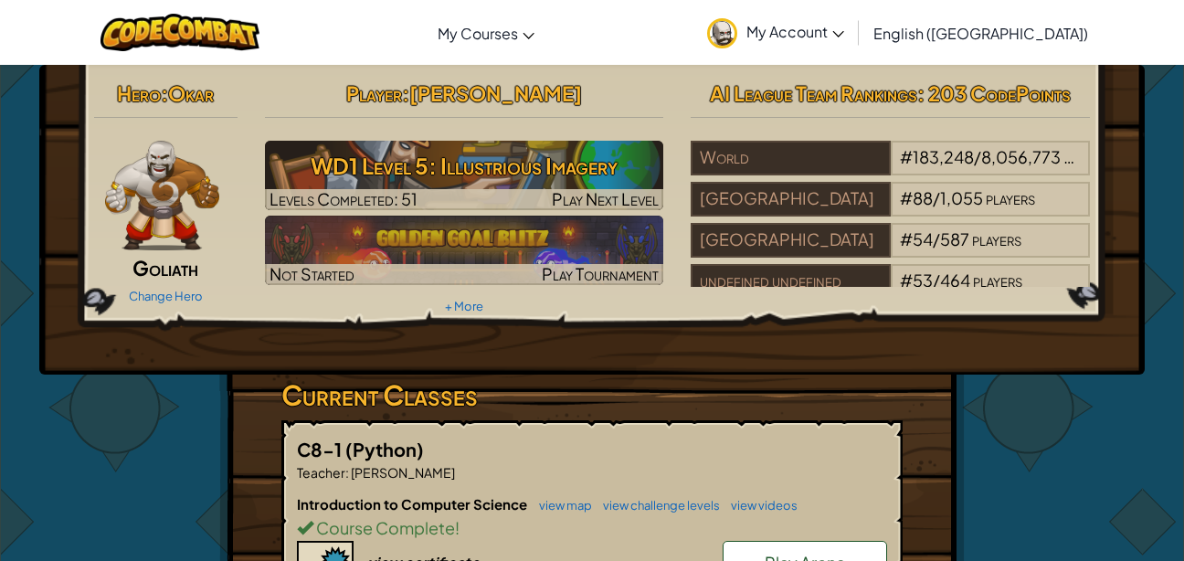
click at [453, 309] on link "+ More" at bounding box center [464, 306] width 38 height 15
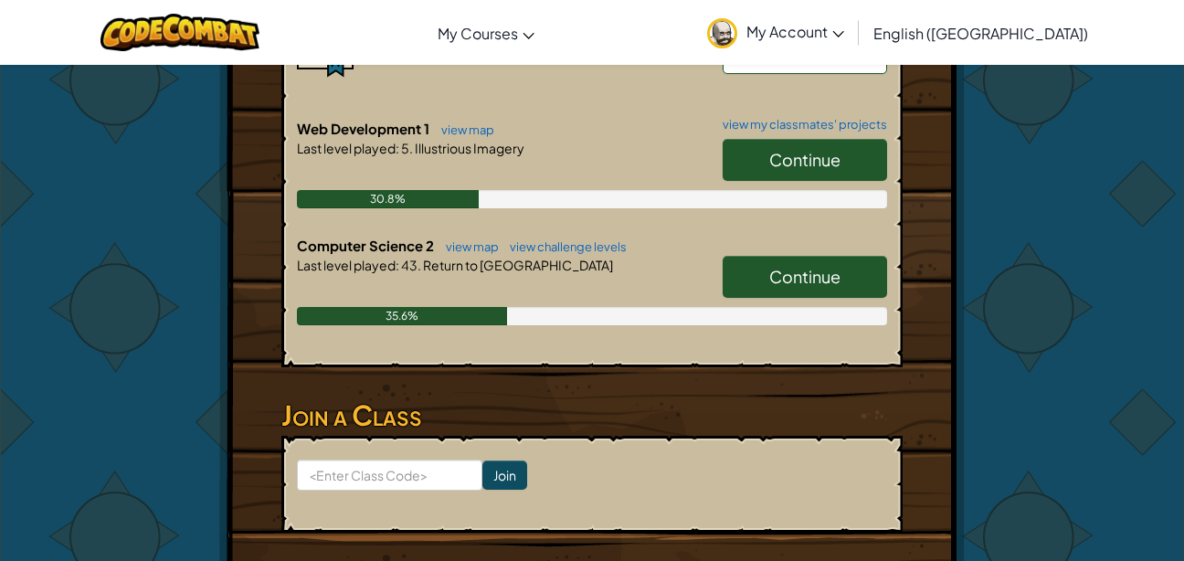
scroll to position [553, 0]
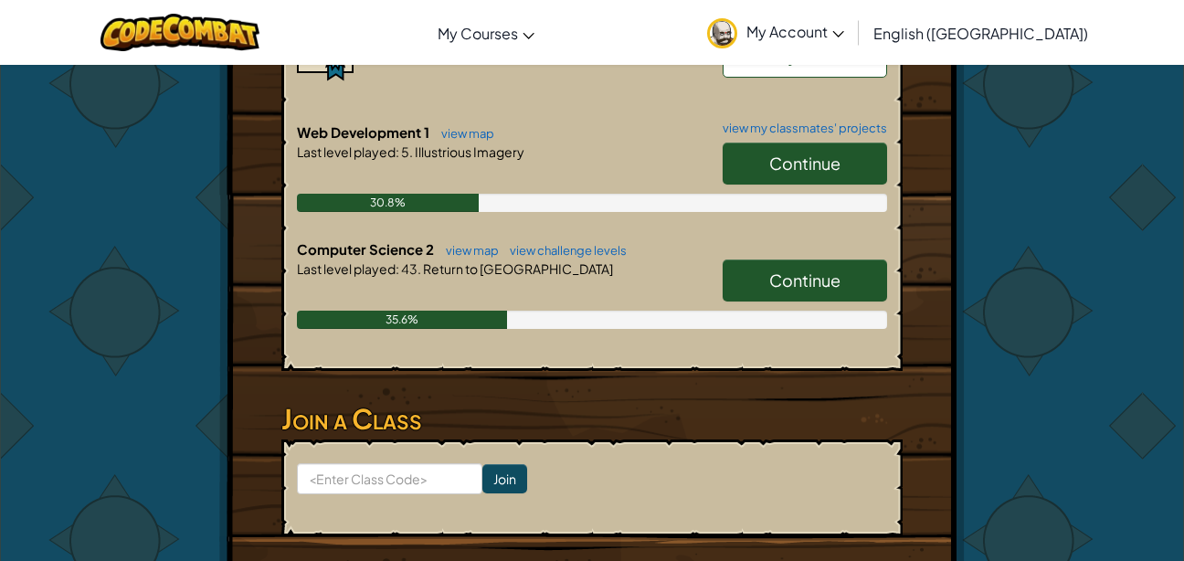
click at [829, 271] on span "Continue" at bounding box center [804, 279] width 71 height 21
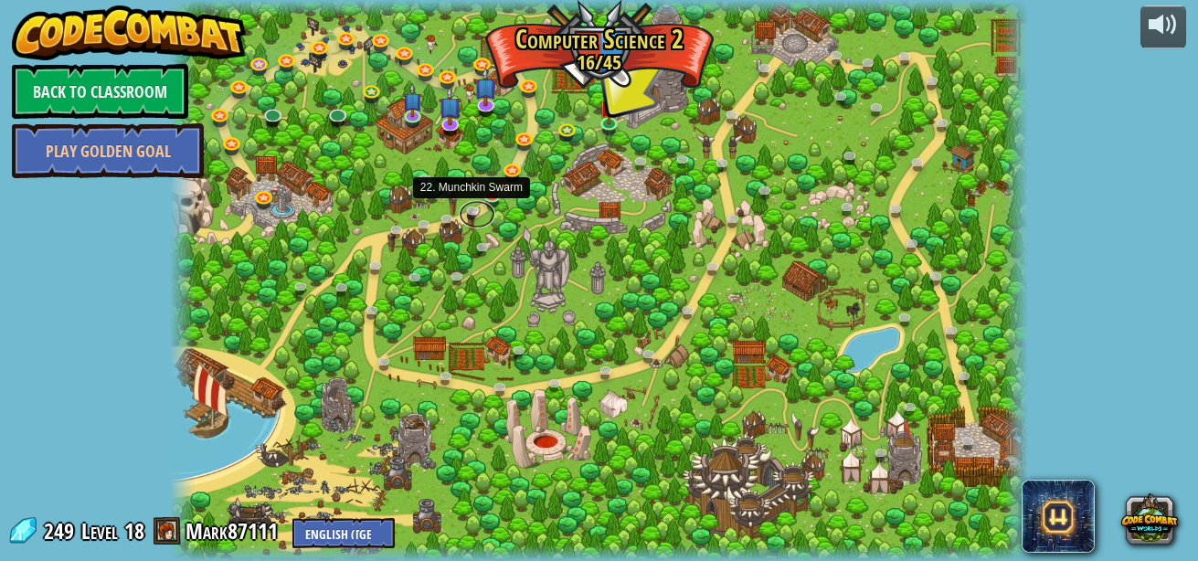
click at [485, 201] on link at bounding box center [477, 213] width 37 height 27
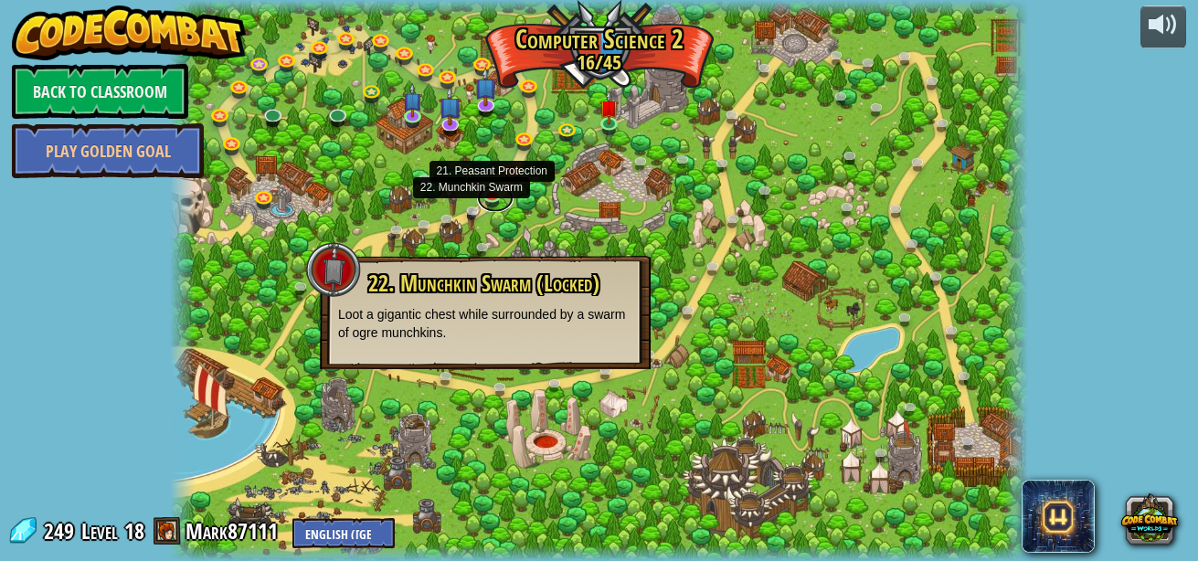
click at [490, 186] on link at bounding box center [495, 198] width 37 height 27
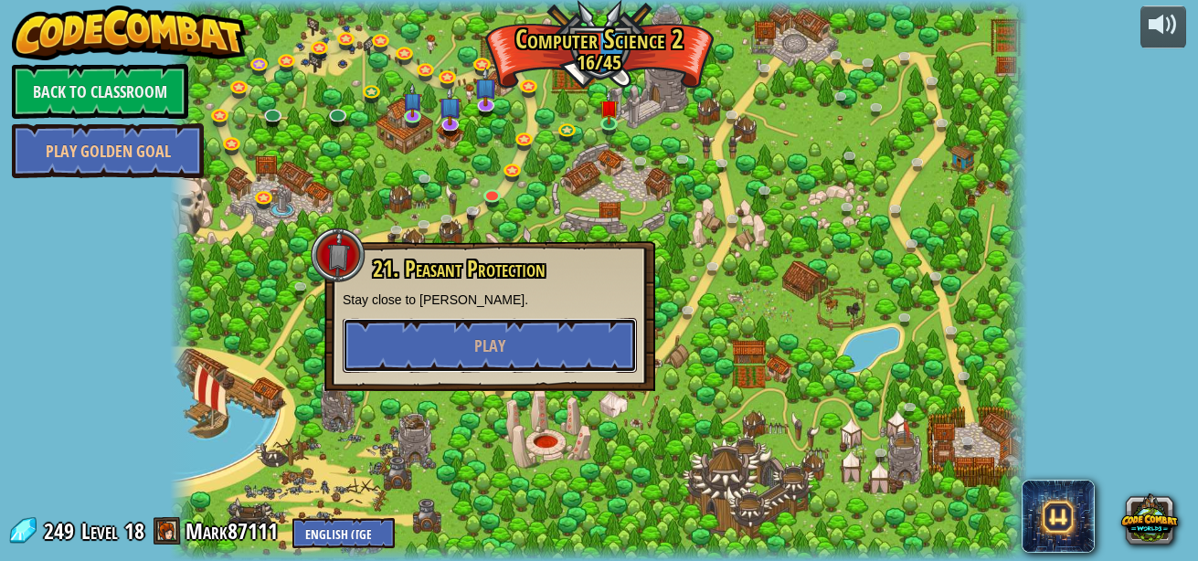
click at [470, 347] on button "Play" at bounding box center [490, 345] width 294 height 55
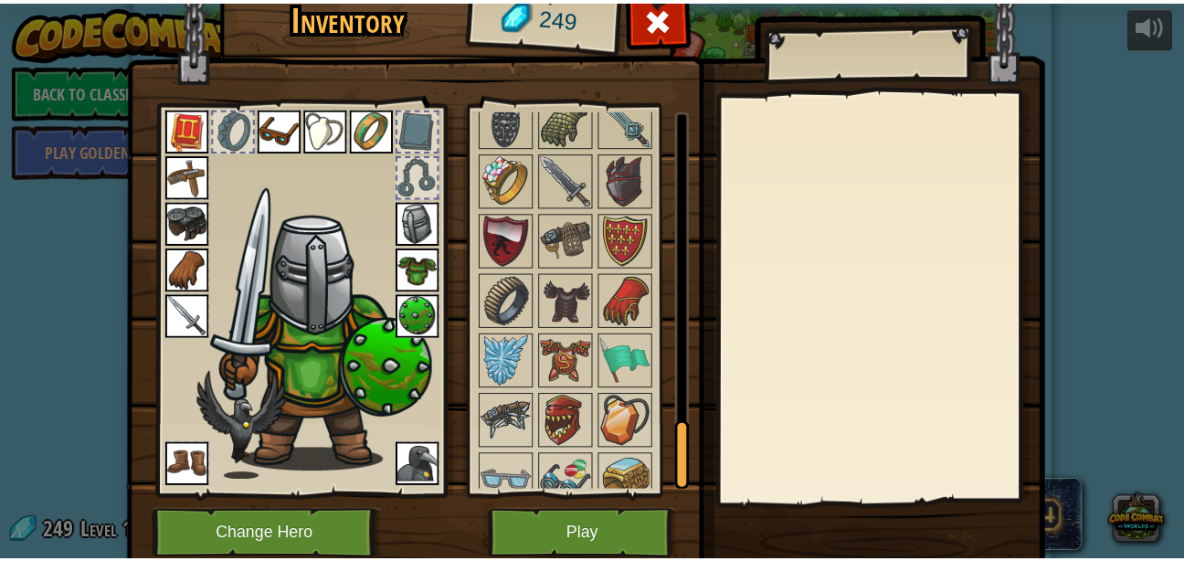
scroll to position [1850, 0]
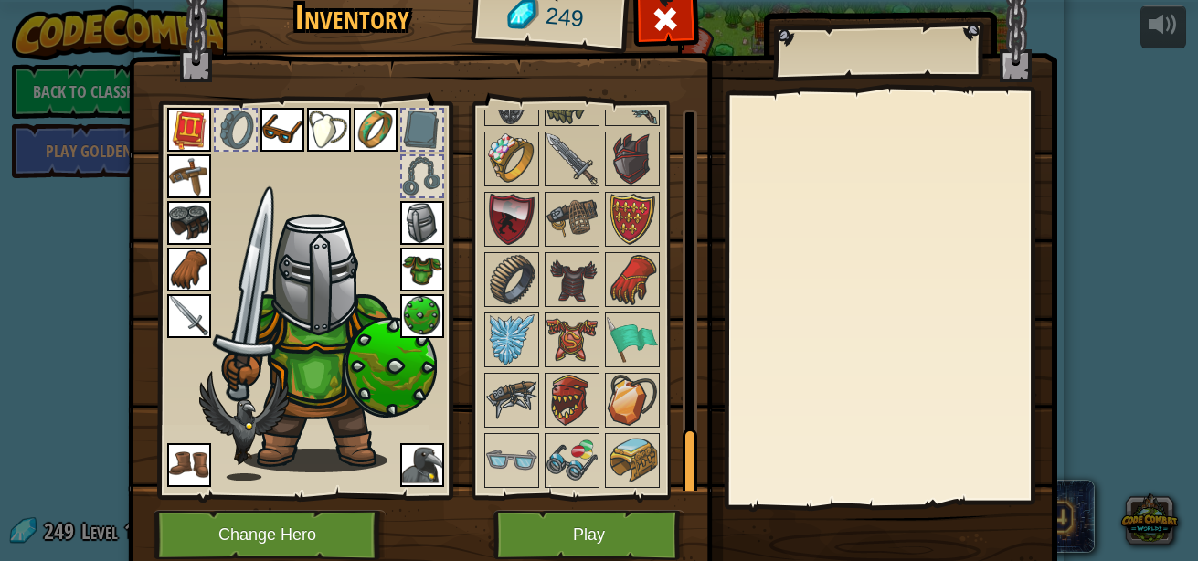
drag, startPoint x: 689, startPoint y: 158, endPoint x: 657, endPoint y: 554, distance: 397.7
click at [657, 554] on div "Inventory 249 Available Equip Equip Equip Equip Equip Equip Equip Equip Equip E…" at bounding box center [598, 278] width 929 height 603
click at [560, 434] on div at bounding box center [571, 460] width 55 height 55
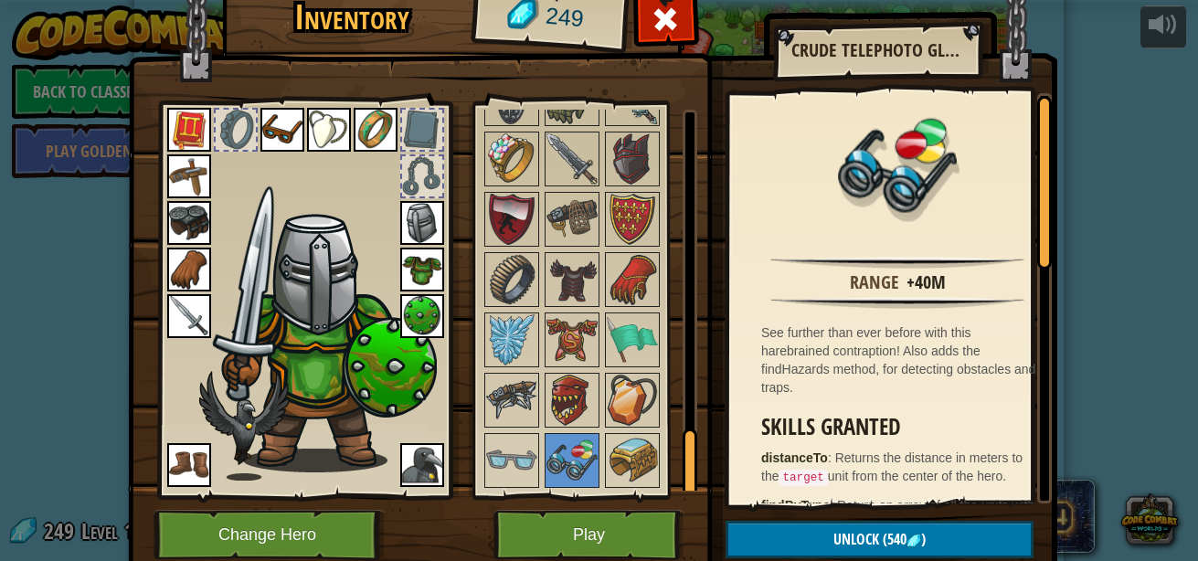
click at [554, 383] on img at bounding box center [571, 400] width 51 height 51
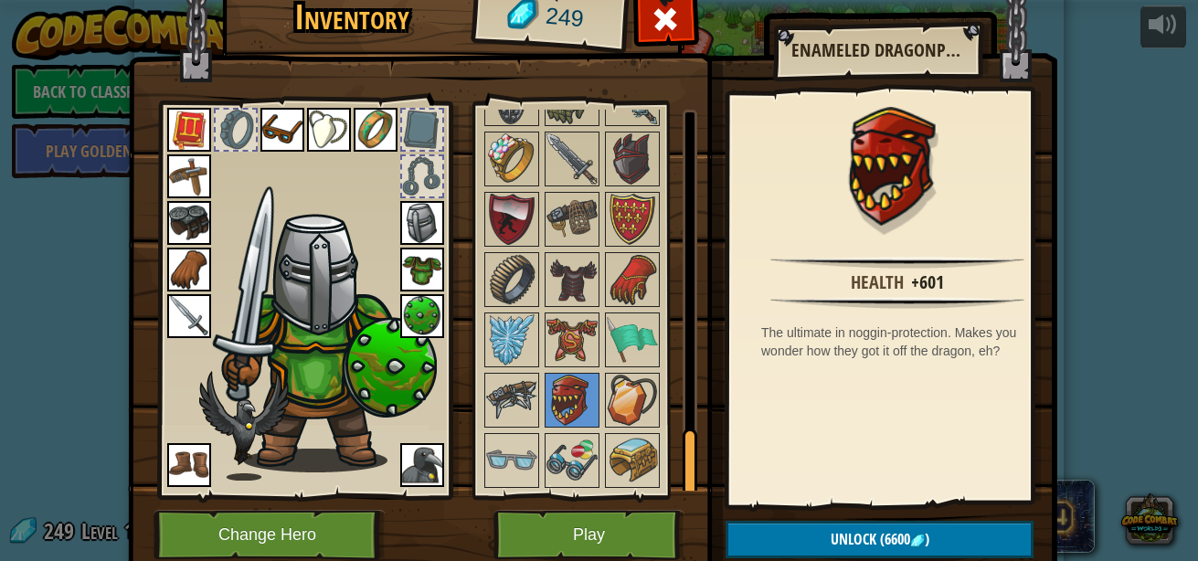
click at [607, 395] on img at bounding box center [632, 400] width 51 height 51
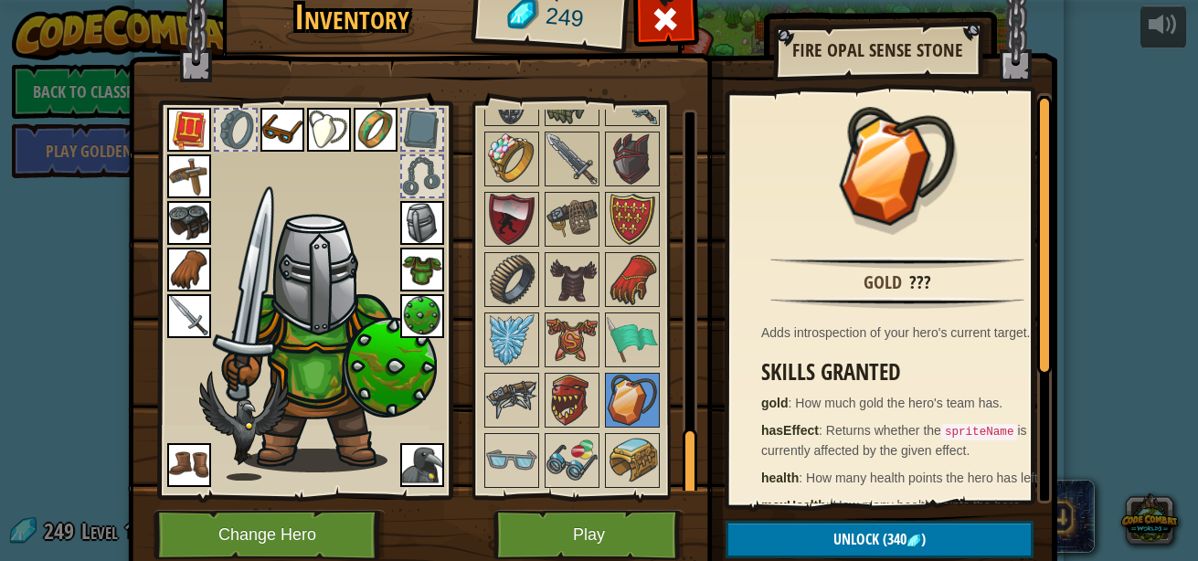
click at [607, 447] on img at bounding box center [632, 460] width 51 height 51
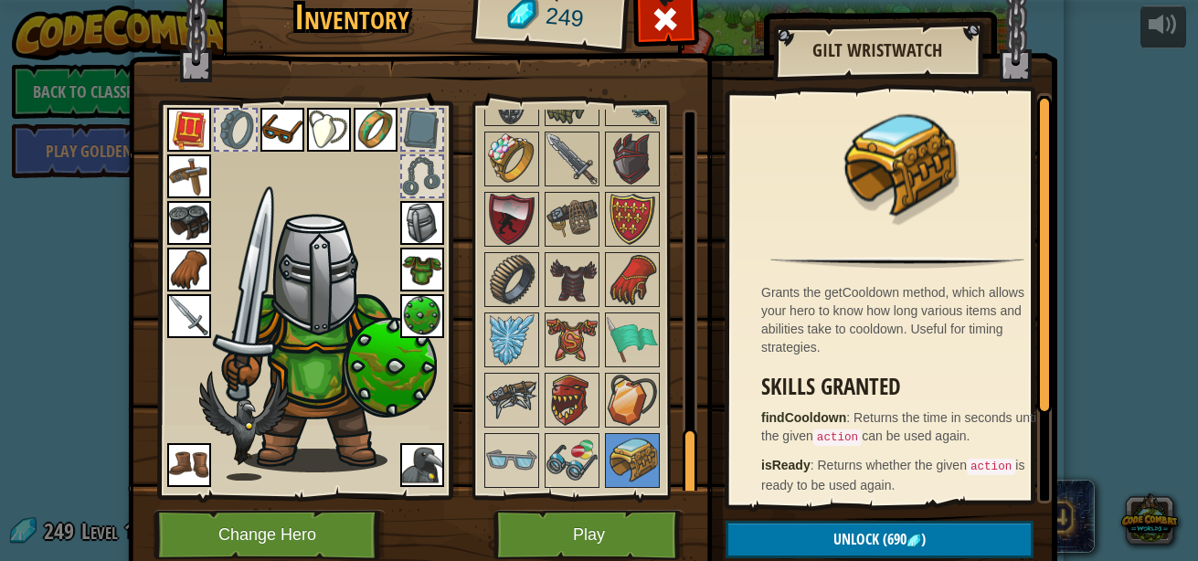
click at [504, 378] on img at bounding box center [511, 400] width 51 height 51
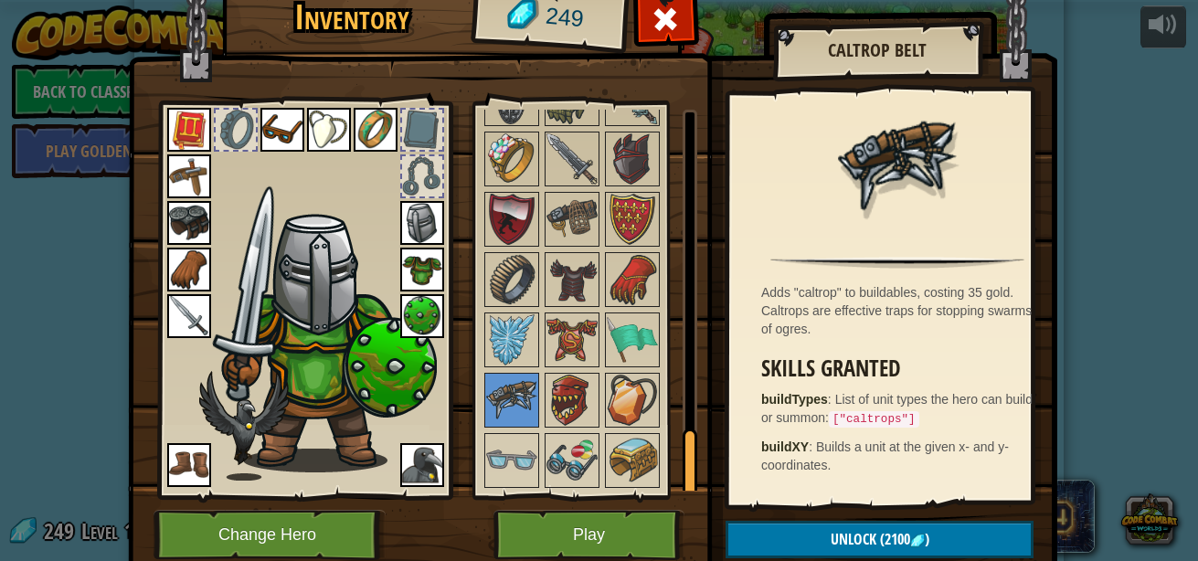
click at [1044, 92] on img at bounding box center [592, 246] width 929 height 663
click at [665, 27] on span at bounding box center [665, 19] width 29 height 29
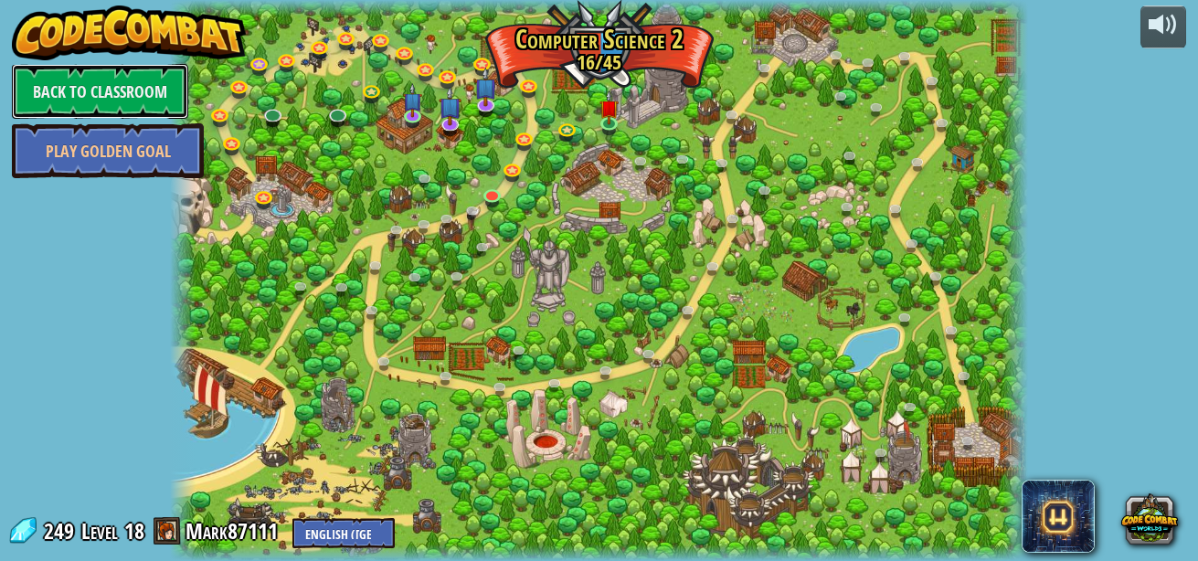
click at [84, 82] on link "Back to Classroom" at bounding box center [100, 91] width 176 height 55
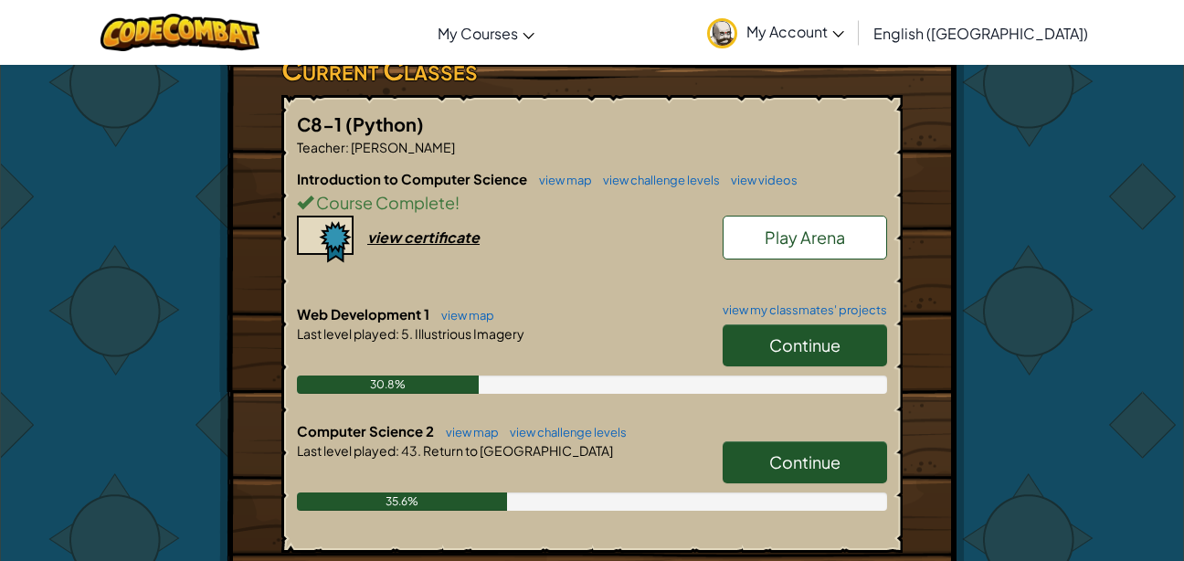
scroll to position [341, 0]
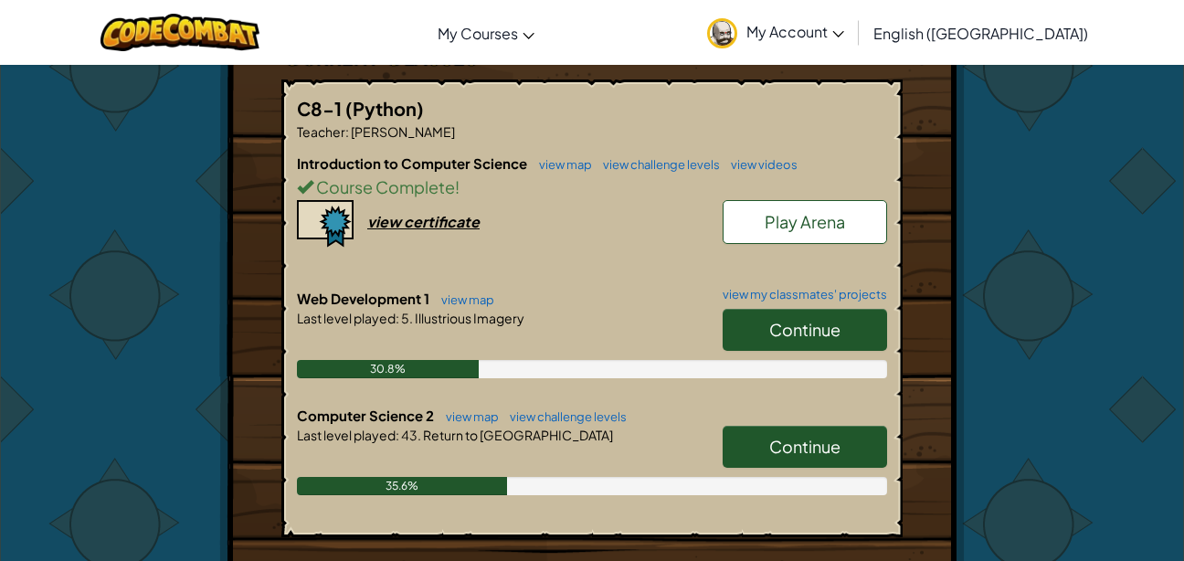
click at [793, 336] on span "Continue" at bounding box center [804, 329] width 71 height 21
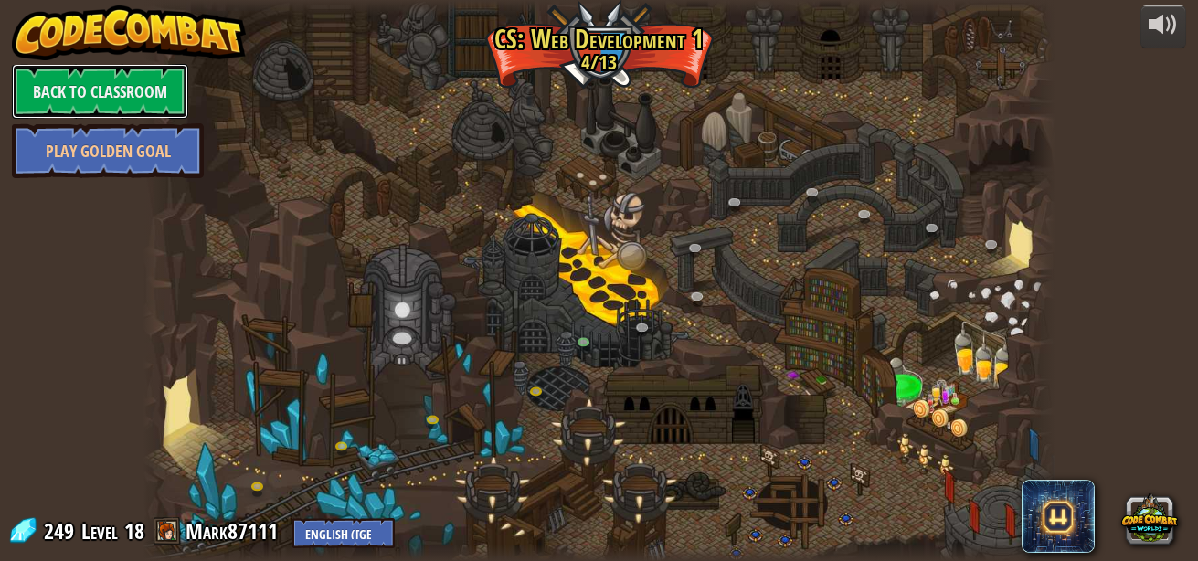
click at [137, 100] on link "Back to Classroom" at bounding box center [100, 91] width 176 height 55
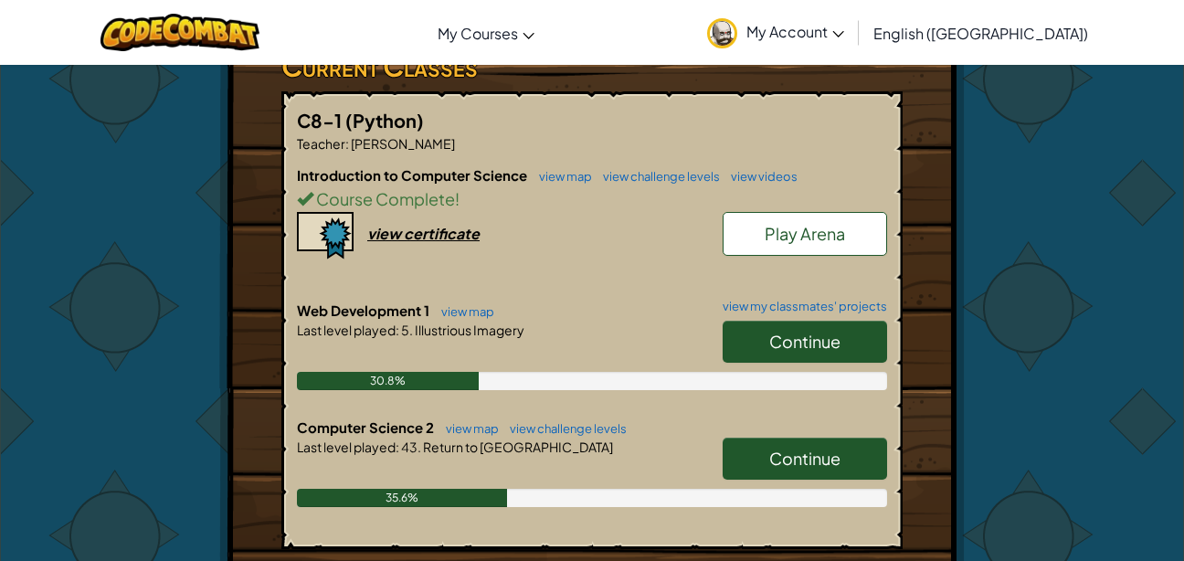
scroll to position [328, 0]
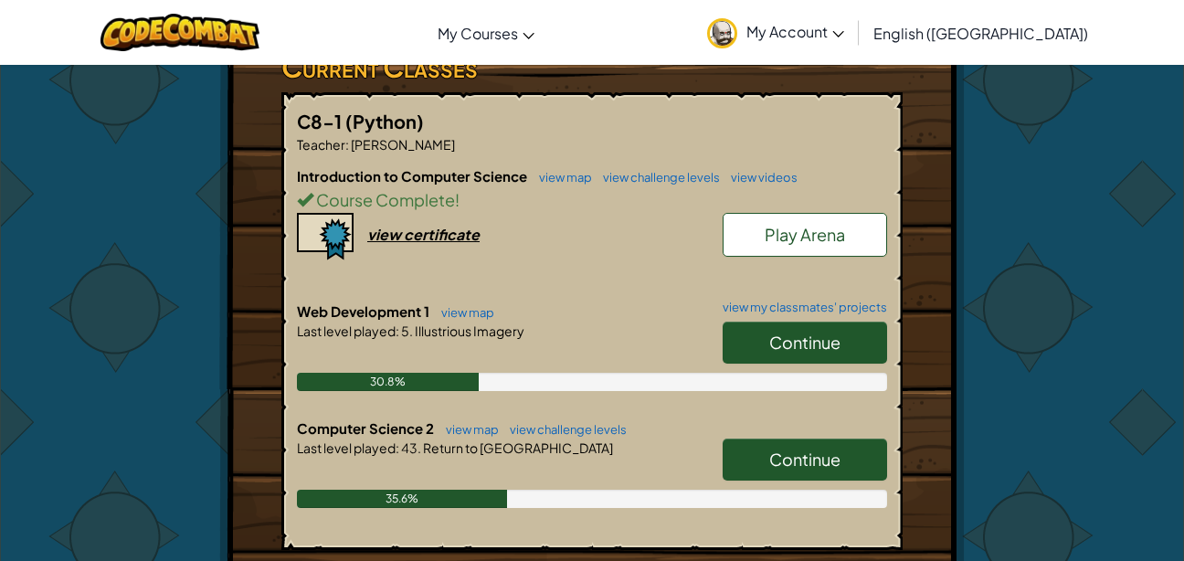
click at [383, 204] on span "Course Complete" at bounding box center [384, 199] width 142 height 21
click at [554, 172] on link "view map" at bounding box center [561, 177] width 62 height 15
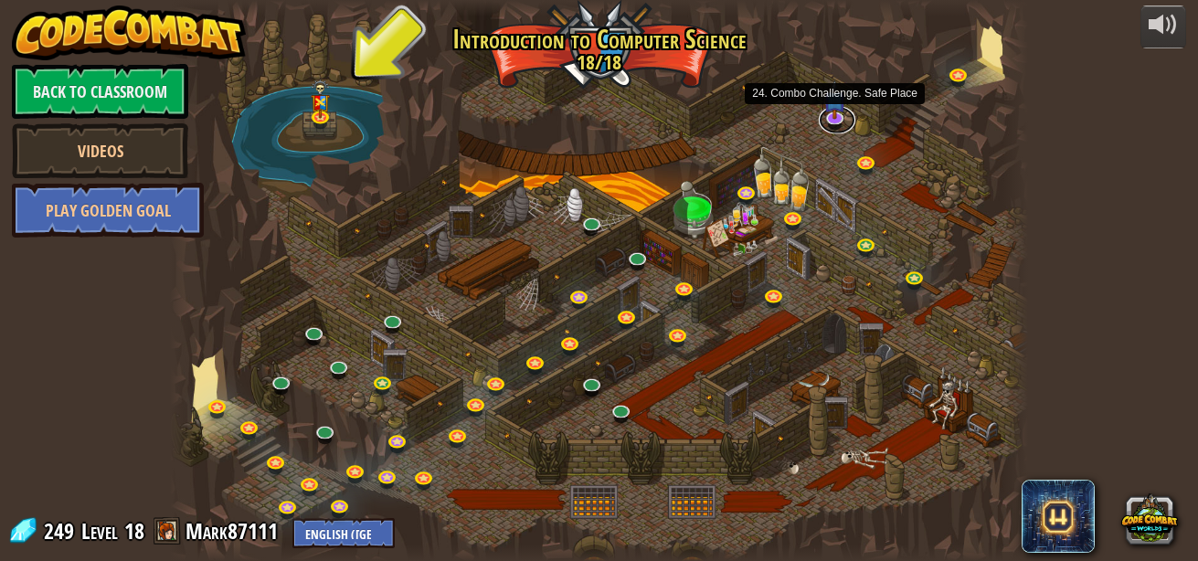
click at [833, 116] on link at bounding box center [836, 119] width 37 height 27
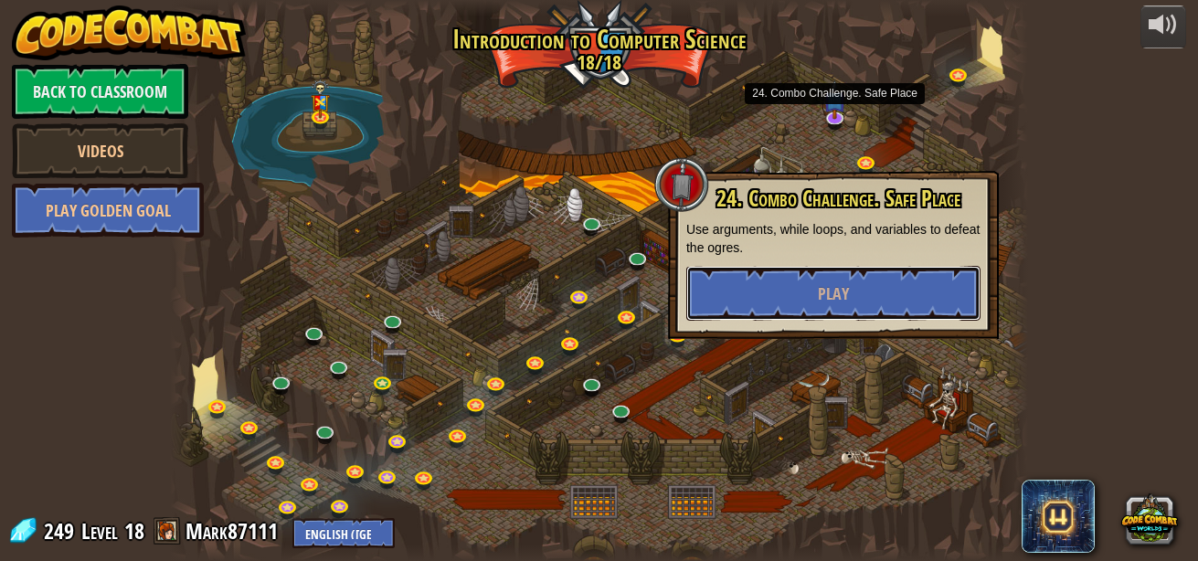
click at [838, 267] on button "Play" at bounding box center [833, 293] width 294 height 55
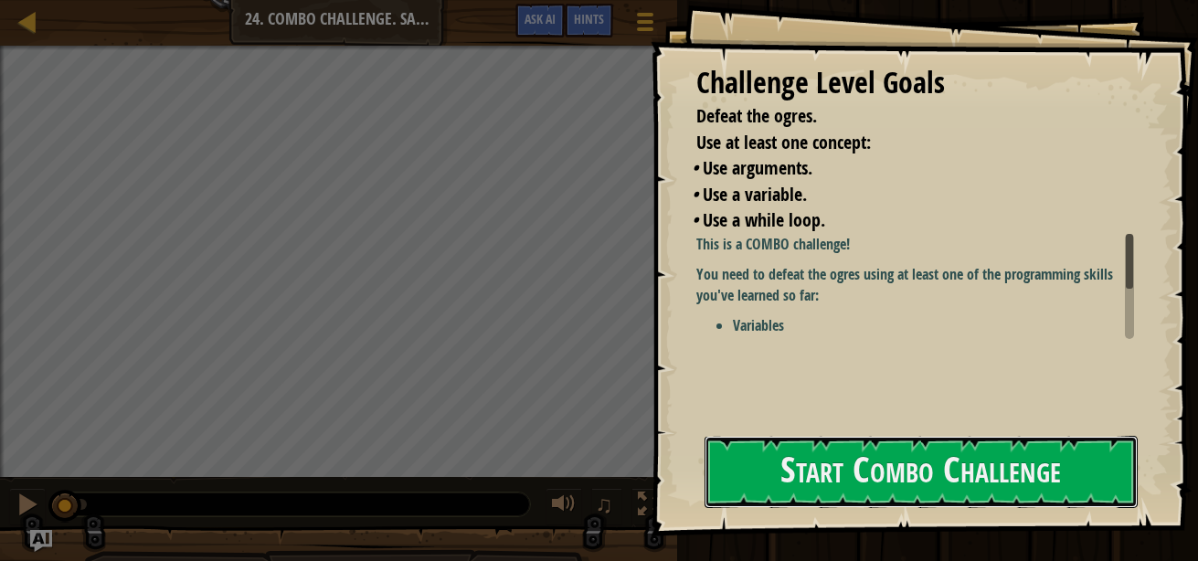
click at [1010, 491] on button "Start Combo Challenge" at bounding box center [920, 472] width 433 height 72
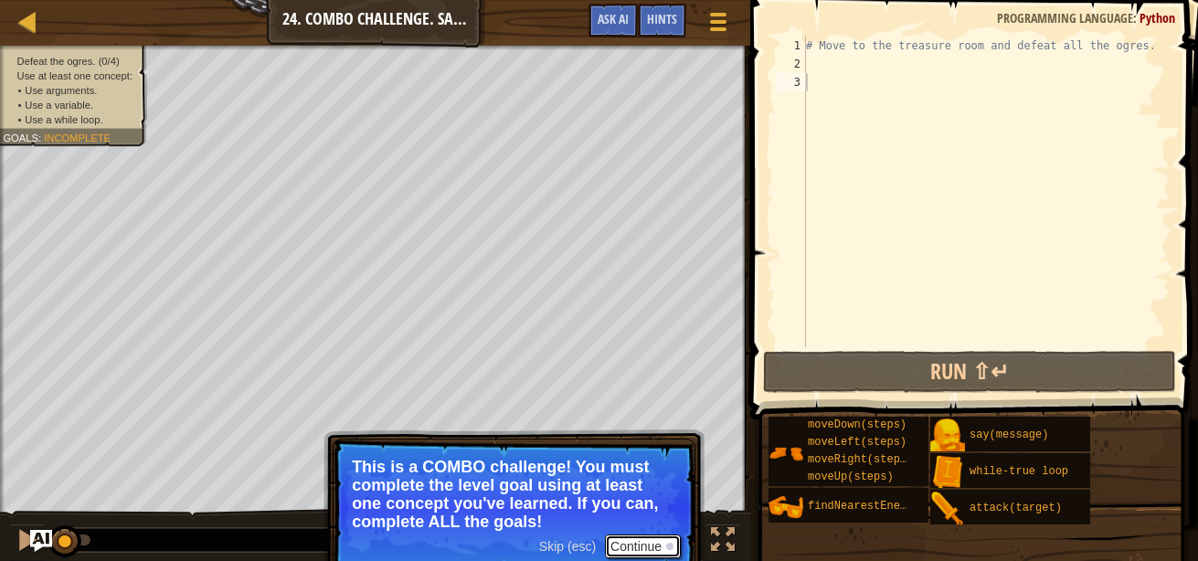
click at [641, 549] on button "Continue" at bounding box center [643, 546] width 76 height 24
